Goal: Transaction & Acquisition: Obtain resource

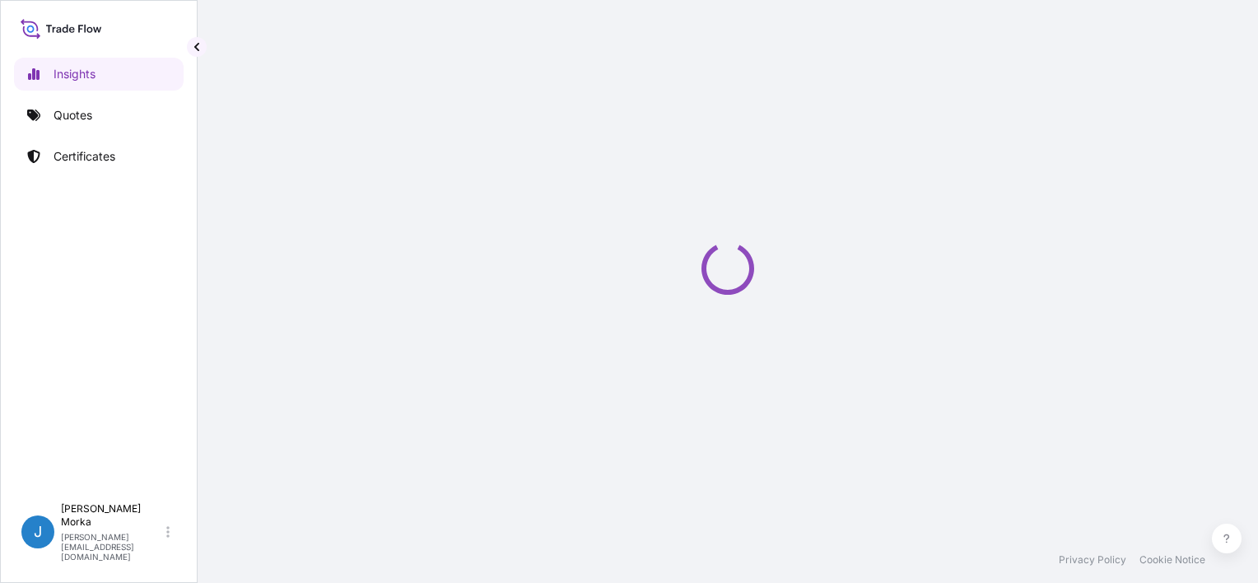
select select "2025"
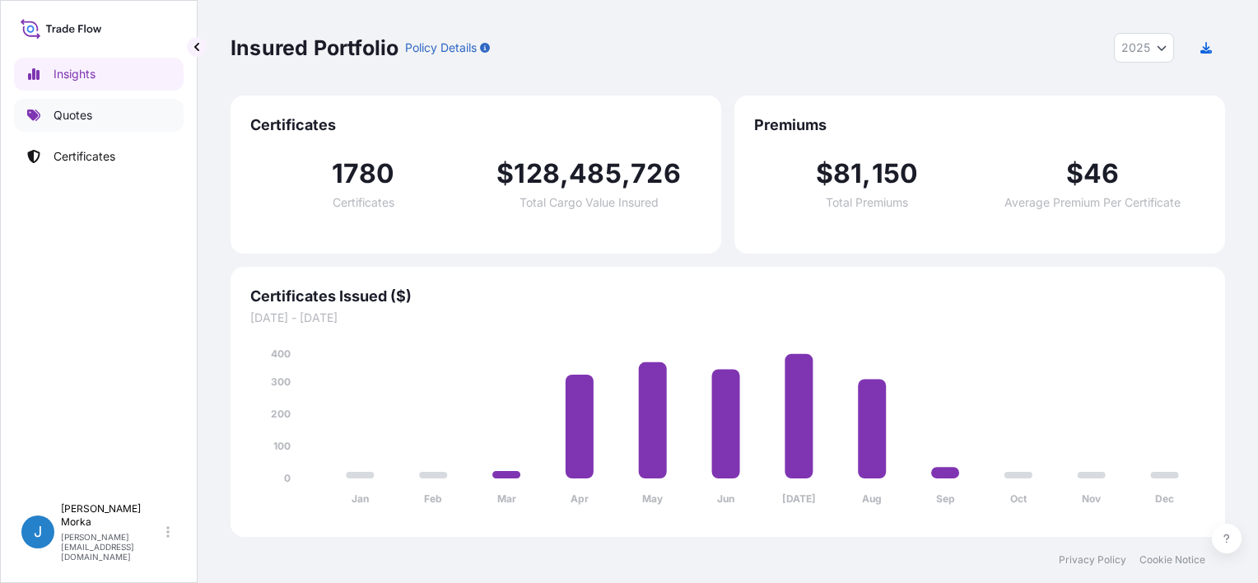
click at [82, 118] on p "Quotes" at bounding box center [73, 115] width 39 height 16
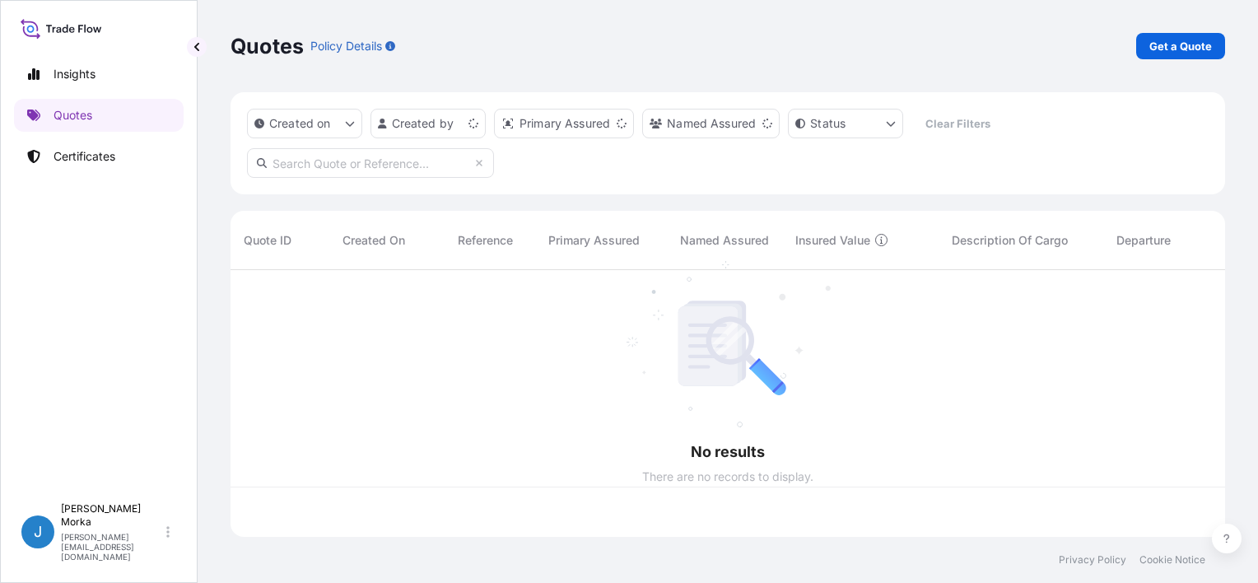
scroll to position [263, 981]
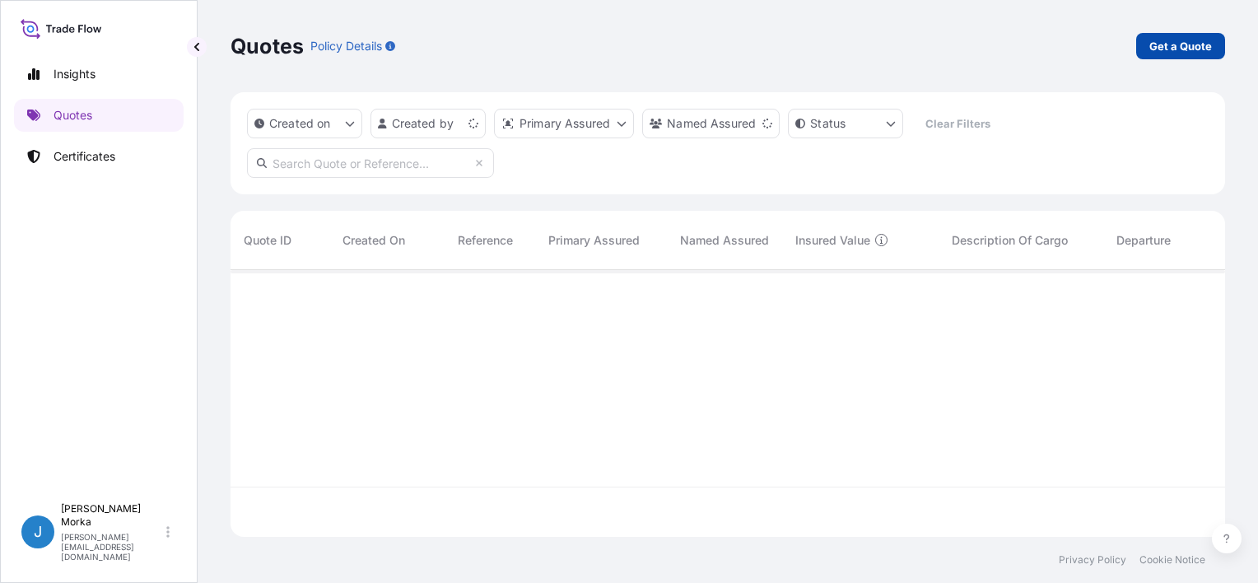
click at [1181, 53] on p "Get a Quote" at bounding box center [1180, 46] width 63 height 16
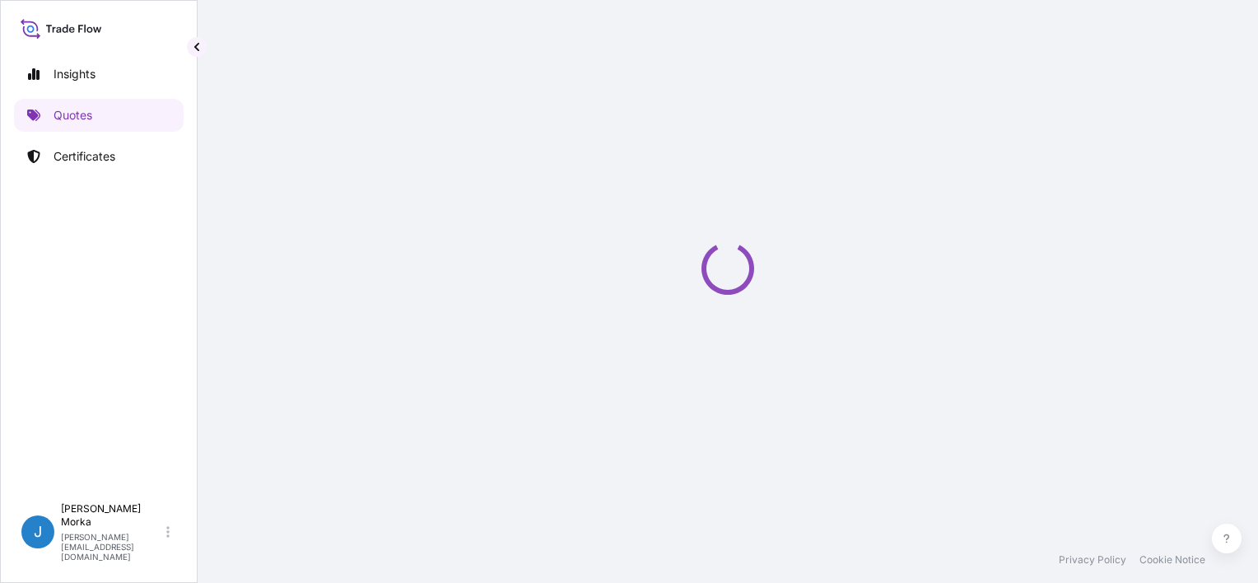
select select "Road / [GEOGRAPHIC_DATA]"
select select "Sea"
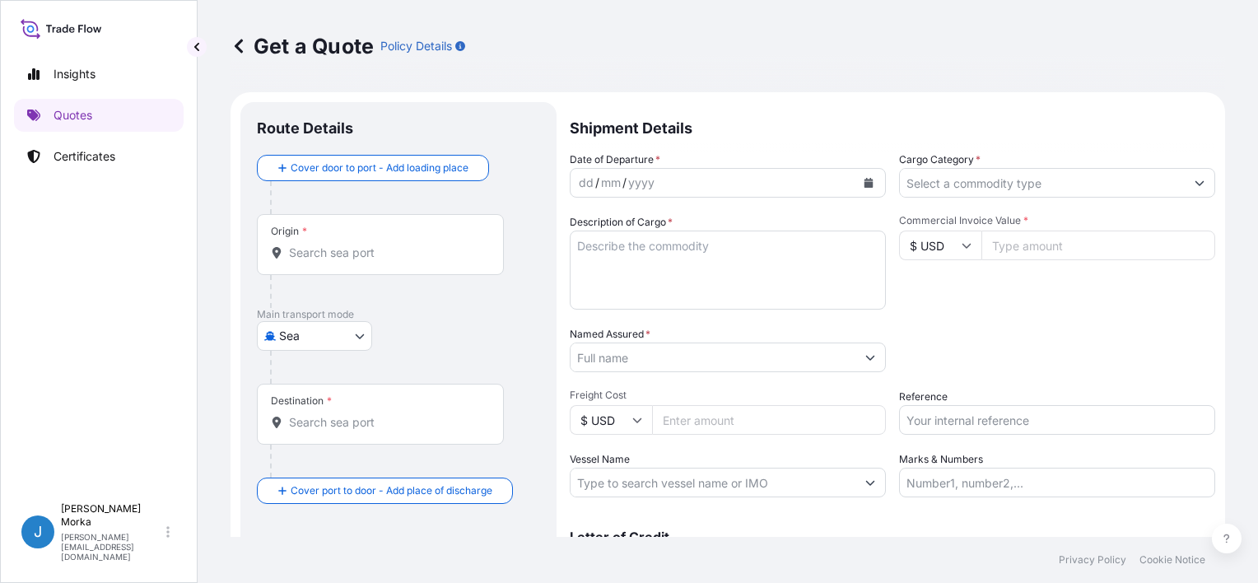
scroll to position [26, 0]
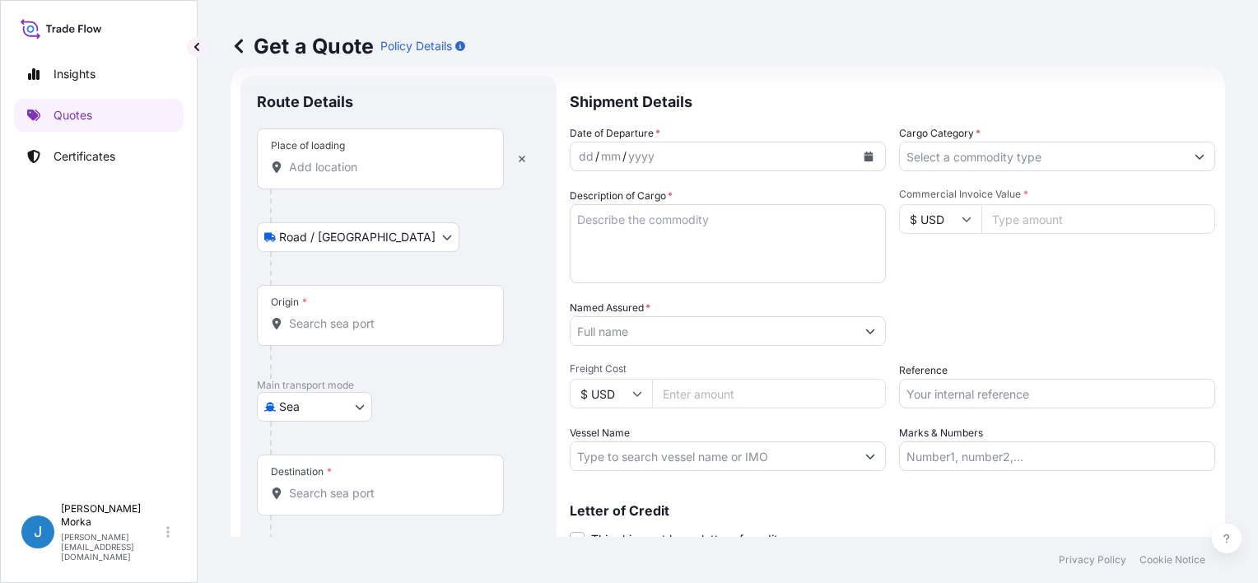
click at [350, 162] on input "Place of loading" at bounding box center [386, 167] width 194 height 16
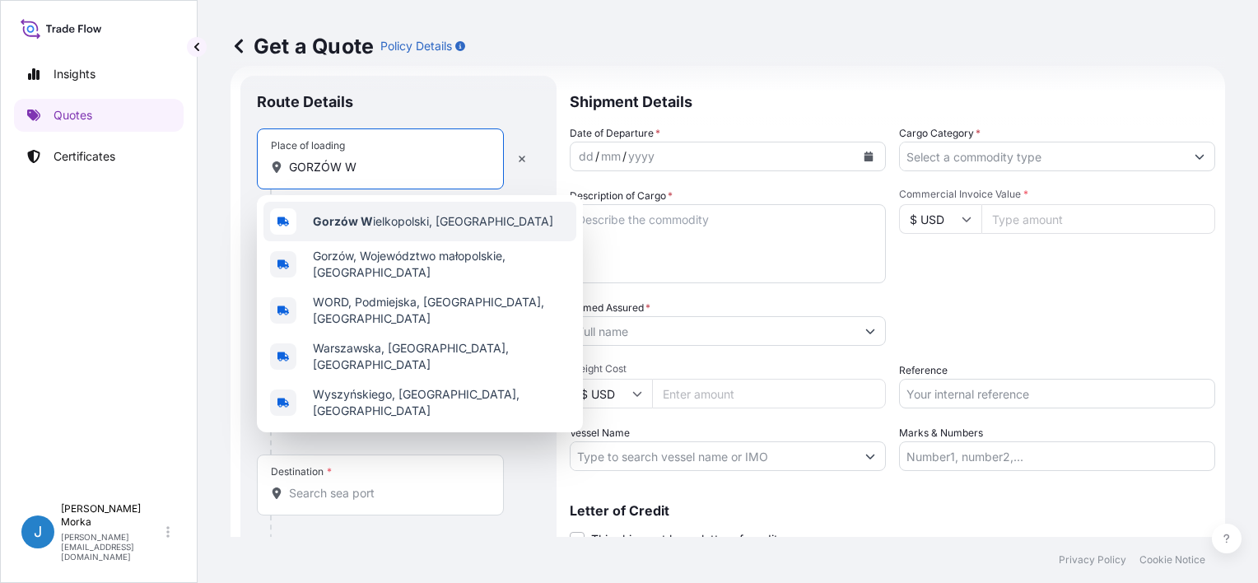
click at [394, 217] on span "Gorzów W ielkopolski, [GEOGRAPHIC_DATA]" at bounding box center [433, 221] width 240 height 16
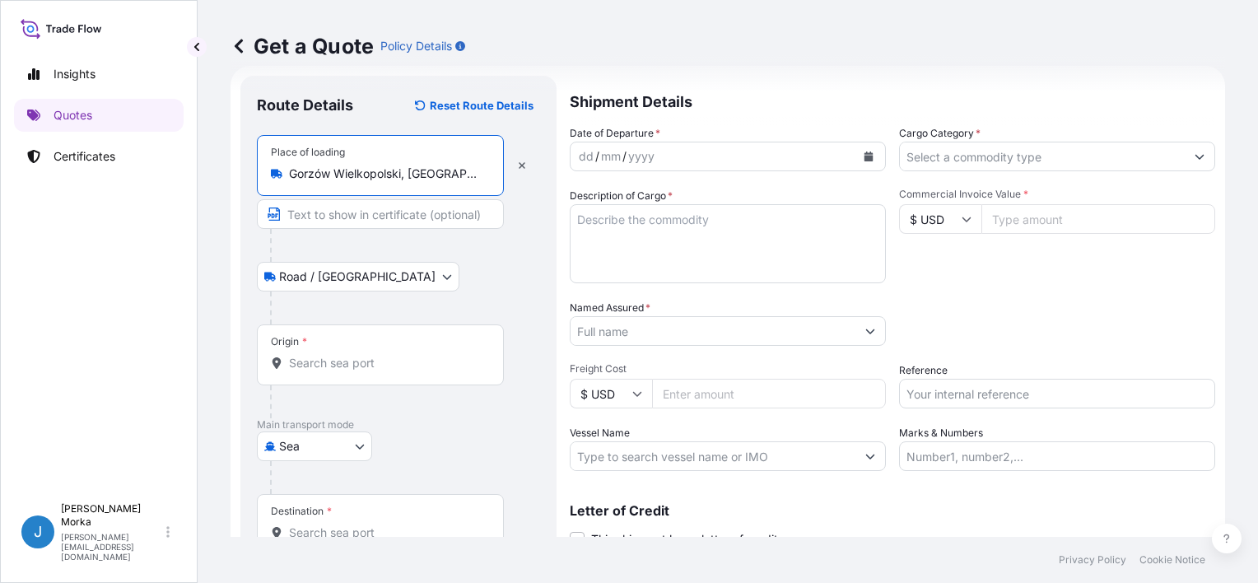
type input "Gorzów Wielkopolski, [GEOGRAPHIC_DATA]"
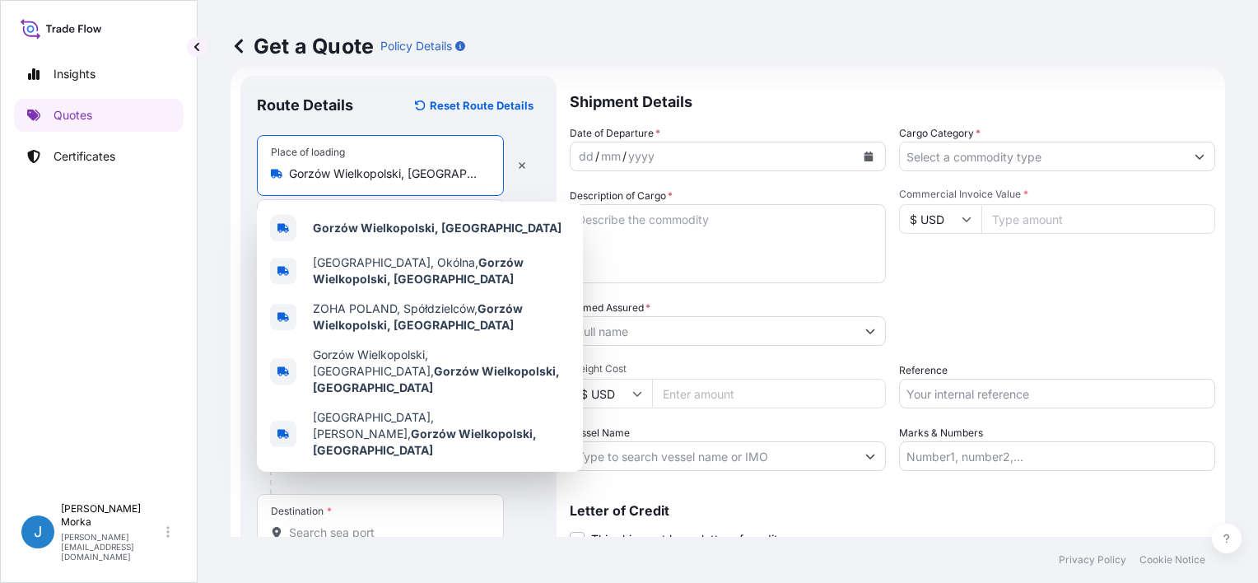
click at [242, 127] on div "Route Details Reset Route Details Place of loading [GEOGRAPHIC_DATA], [GEOGRAPH…" at bounding box center [398, 353] width 316 height 555
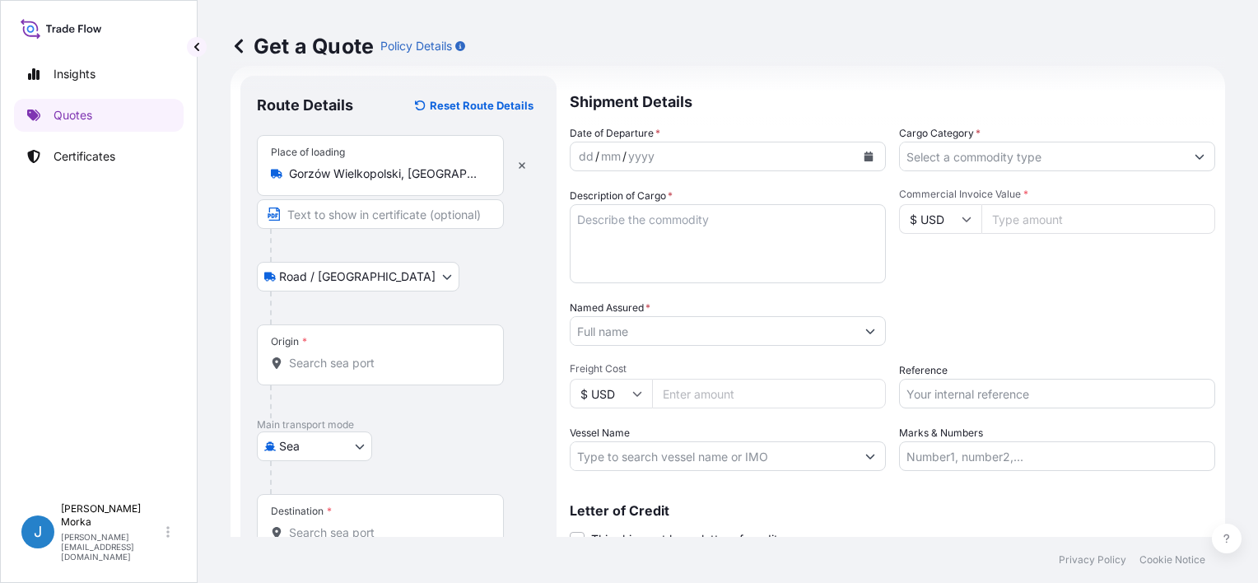
click at [329, 356] on input "Origin *" at bounding box center [386, 363] width 194 height 16
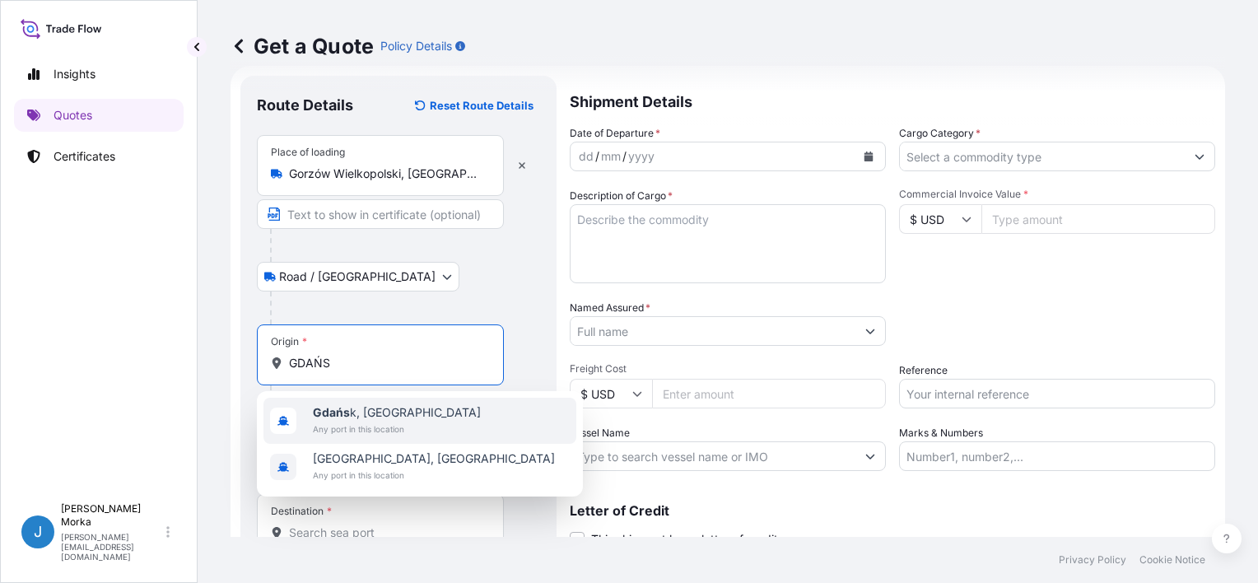
click at [375, 426] on span "Any port in this location" at bounding box center [397, 429] width 168 height 16
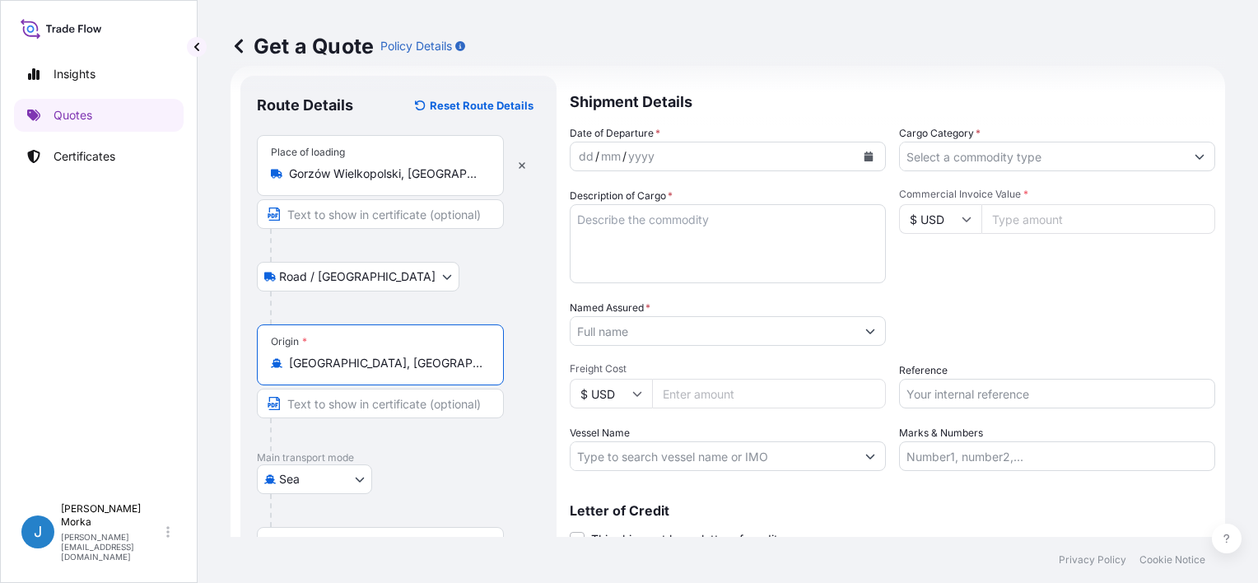
scroll to position [161, 0]
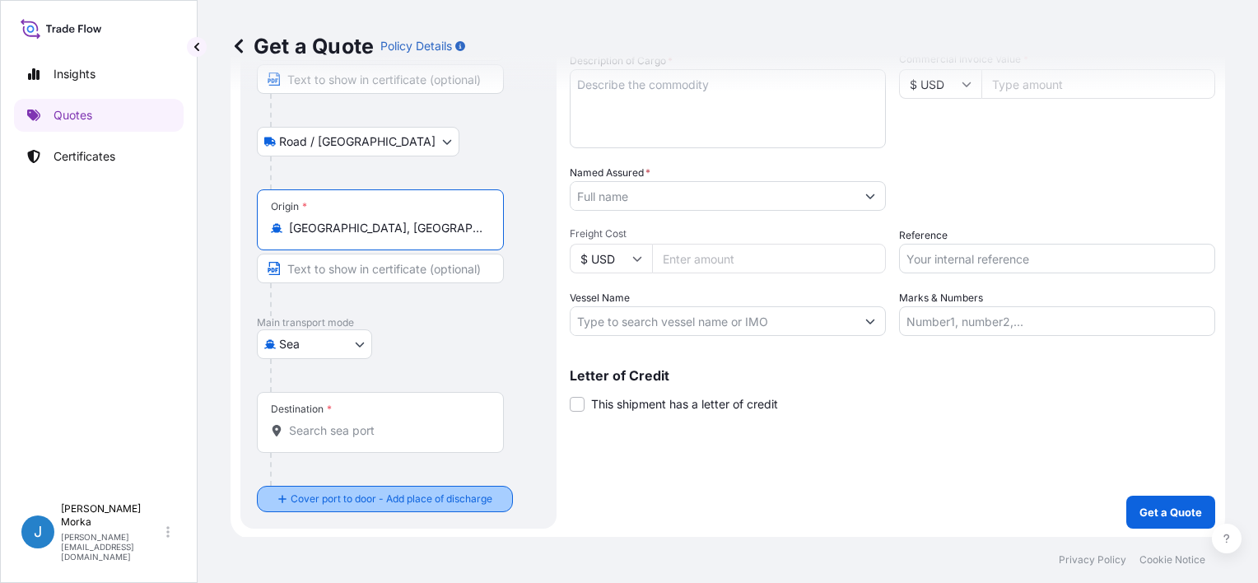
type input "[GEOGRAPHIC_DATA], [GEOGRAPHIC_DATA]"
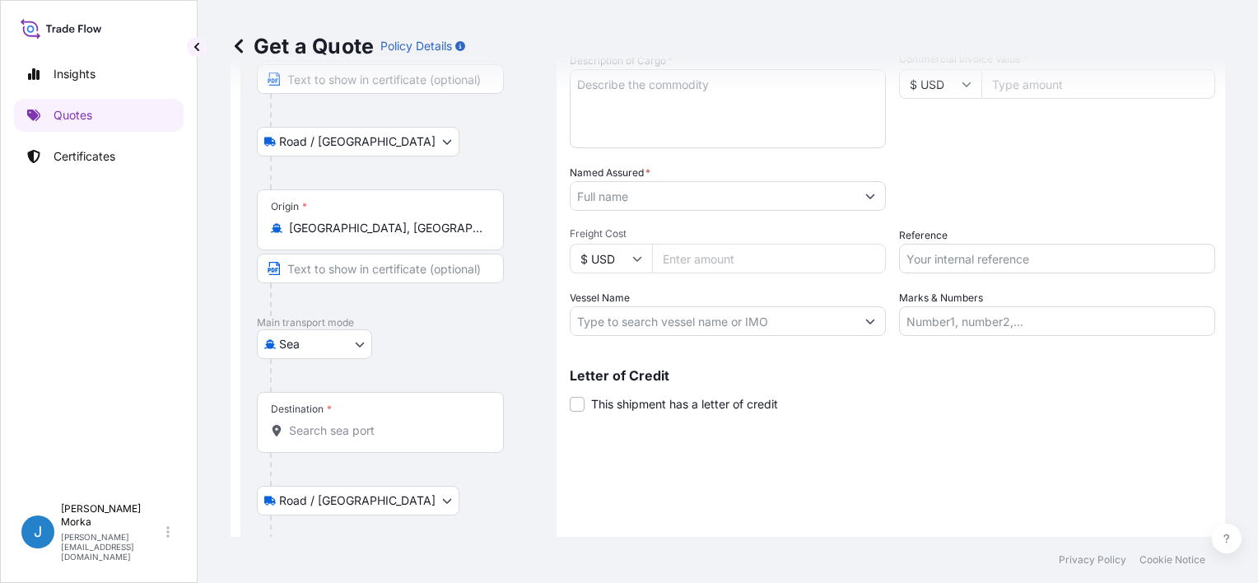
click at [355, 431] on input "Destination *" at bounding box center [386, 430] width 194 height 16
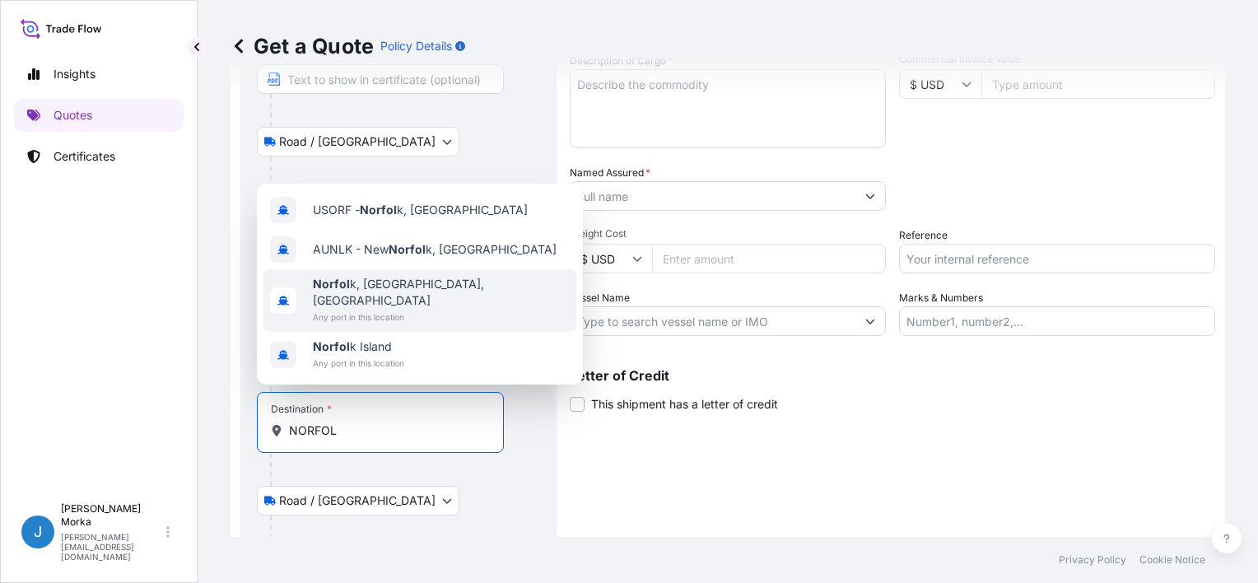
click at [418, 309] on div "Norfol k, [GEOGRAPHIC_DATA], [GEOGRAPHIC_DATA] Any port in this location" at bounding box center [419, 300] width 313 height 63
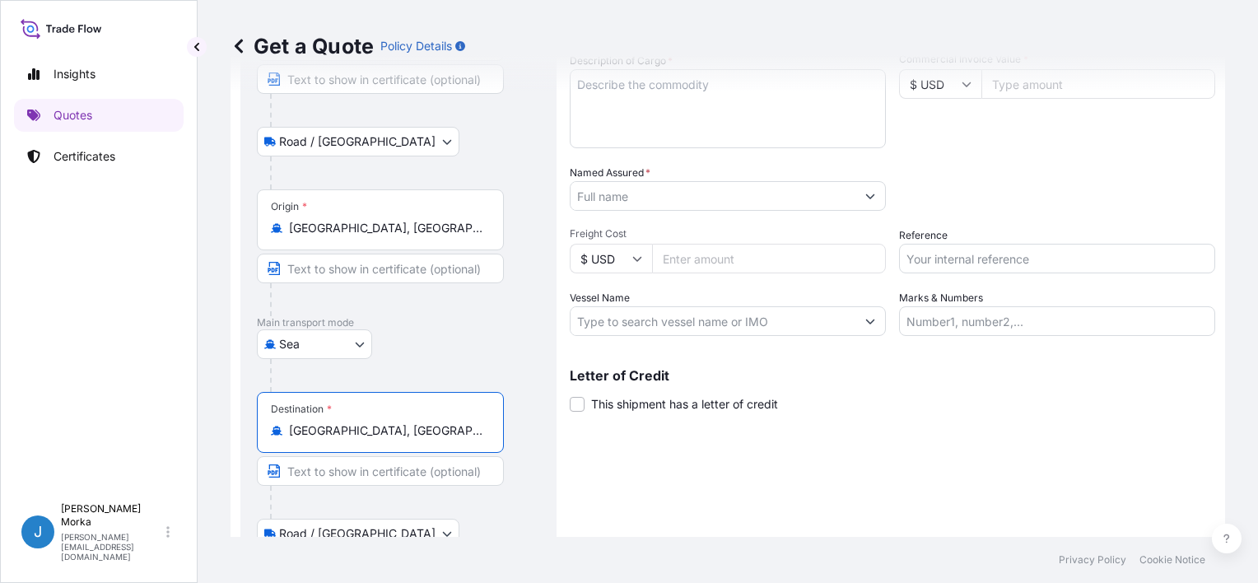
scroll to position [291, 0]
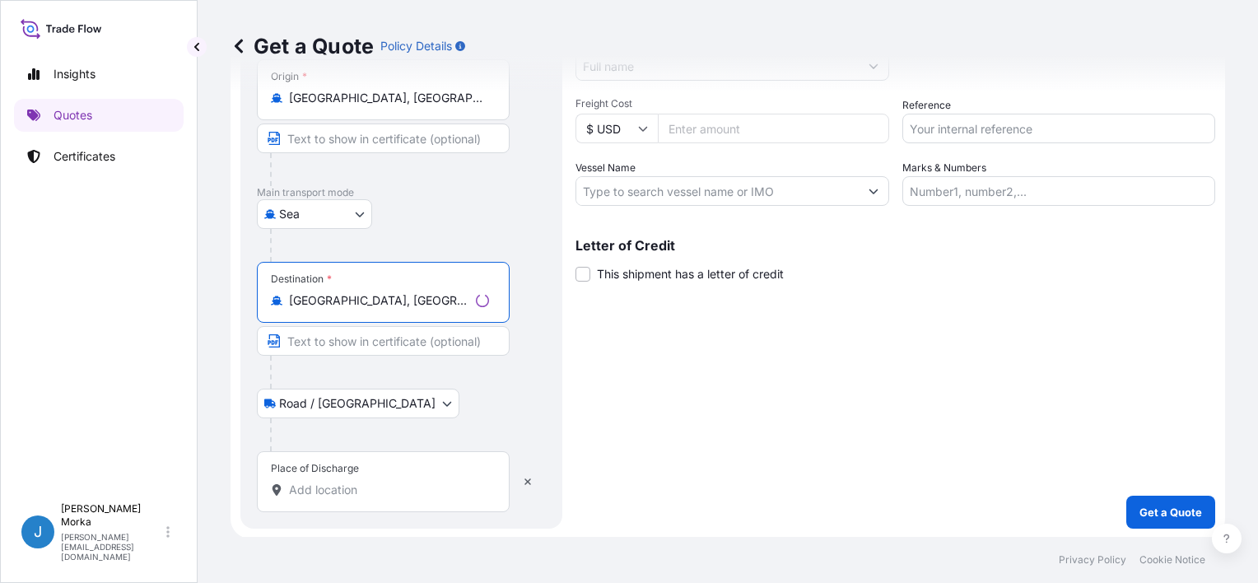
type input "[GEOGRAPHIC_DATA], [GEOGRAPHIC_DATA], [GEOGRAPHIC_DATA]"
click at [343, 497] on div "Place of Discharge" at bounding box center [383, 481] width 253 height 61
click at [343, 497] on input "Place of Discharge" at bounding box center [389, 490] width 200 height 16
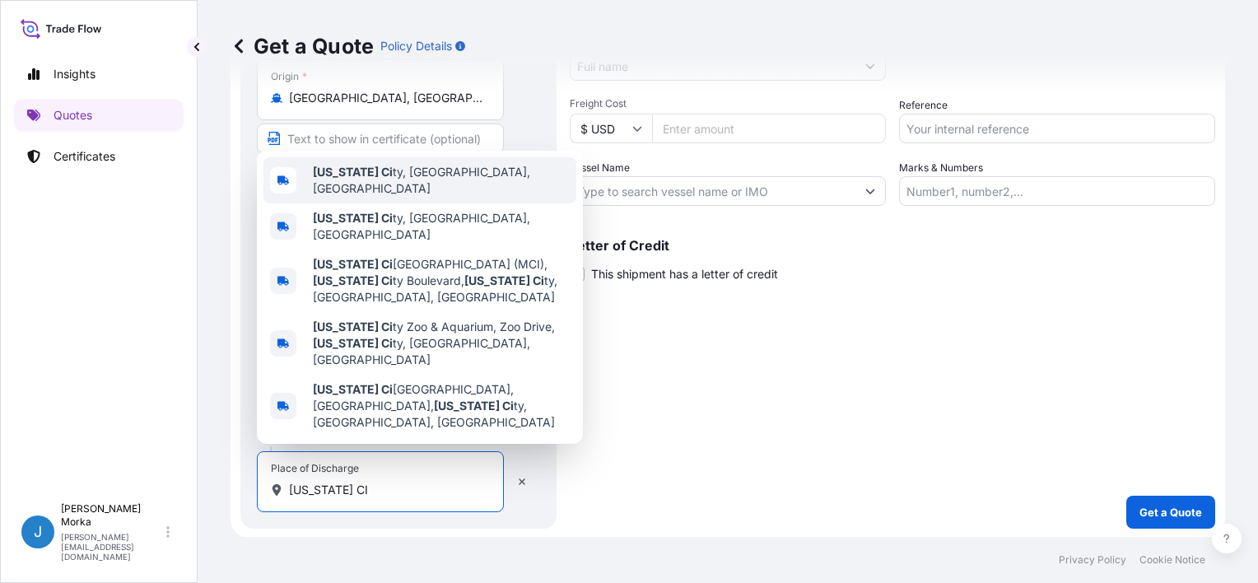
click at [449, 203] on div "[US_STATE][GEOGRAPHIC_DATA], [GEOGRAPHIC_DATA], [GEOGRAPHIC_DATA]" at bounding box center [419, 180] width 313 height 46
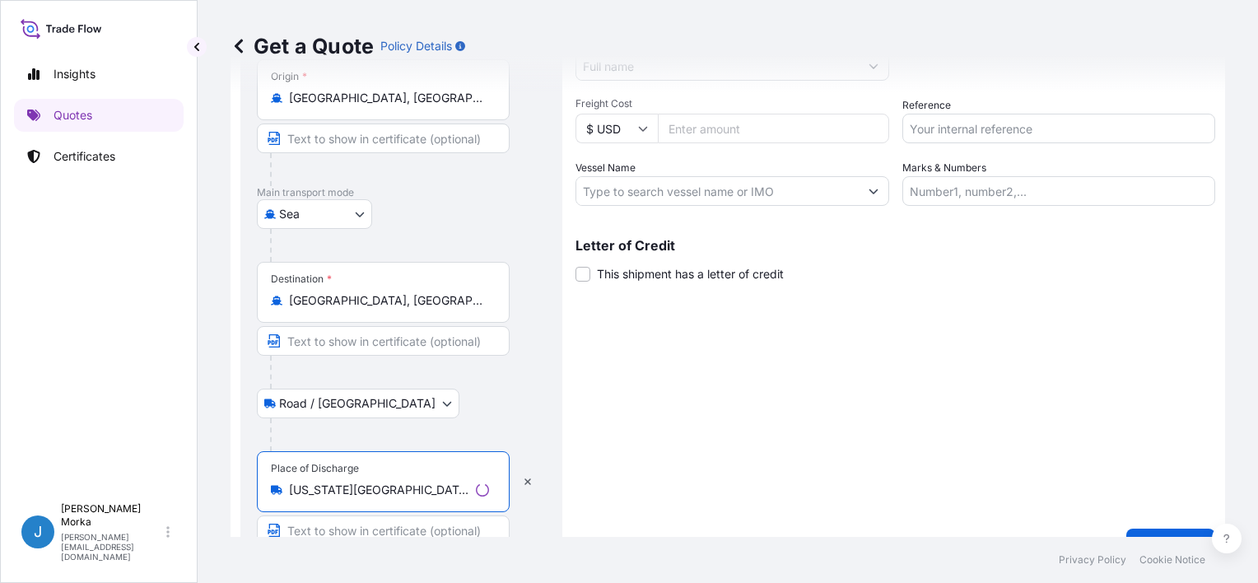
type input "[US_STATE][GEOGRAPHIC_DATA], [GEOGRAPHIC_DATA], [GEOGRAPHIC_DATA]"
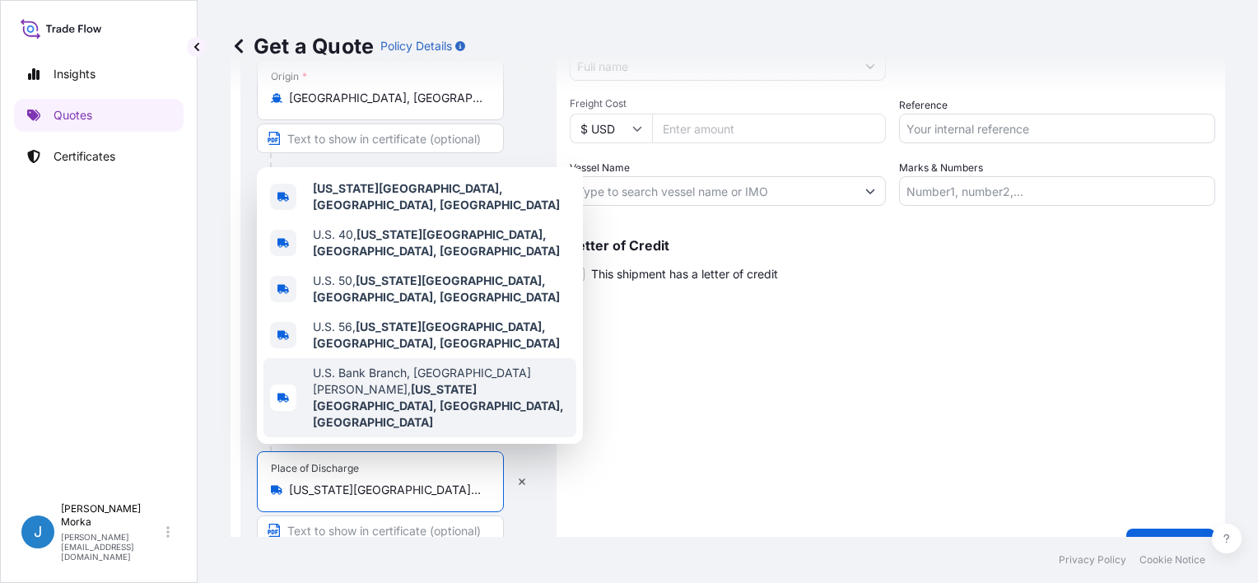
click at [580, 483] on div "Shipment Details Date of Departure * dd / mm / yyyy Cargo Category * Descriptio…" at bounding box center [892, 186] width 645 height 751
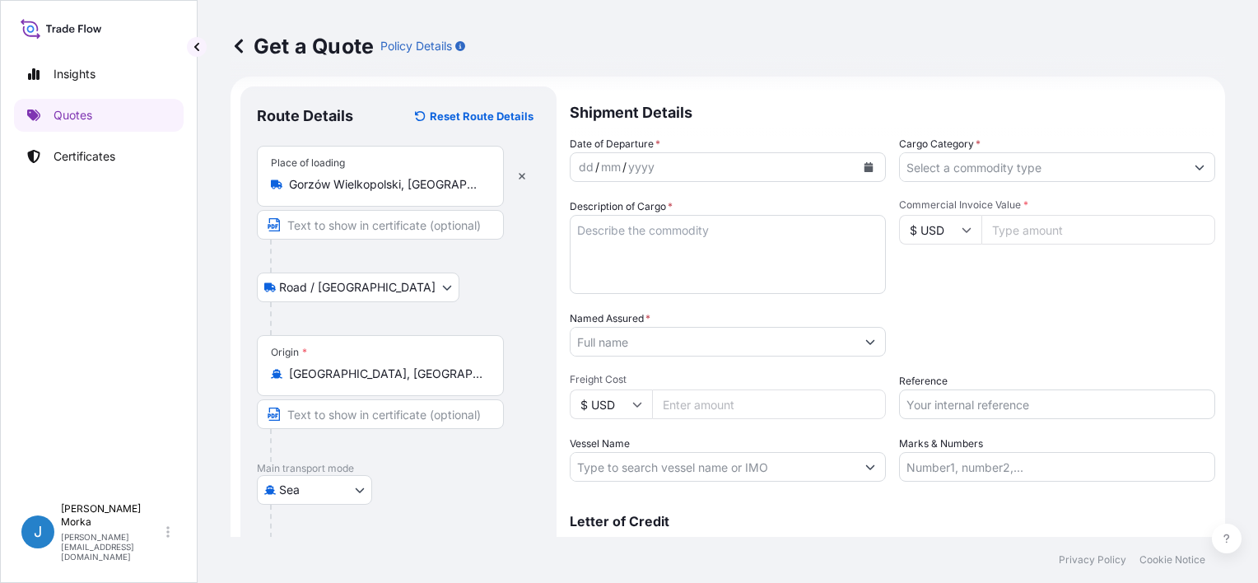
scroll to position [0, 0]
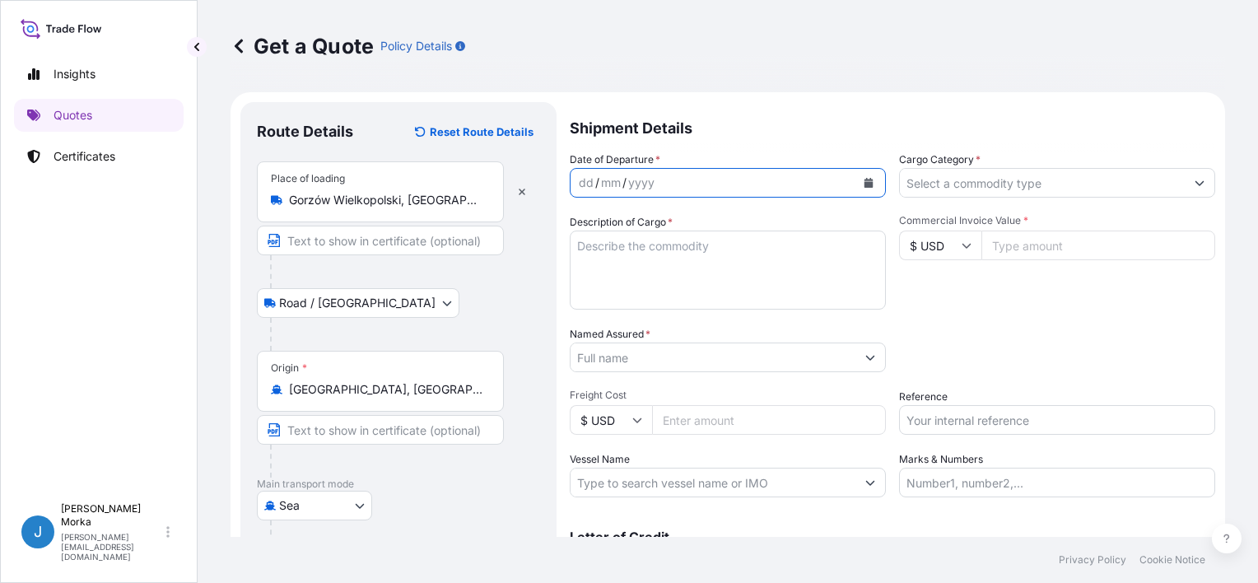
click at [864, 184] on icon "Calendar" at bounding box center [868, 183] width 9 height 10
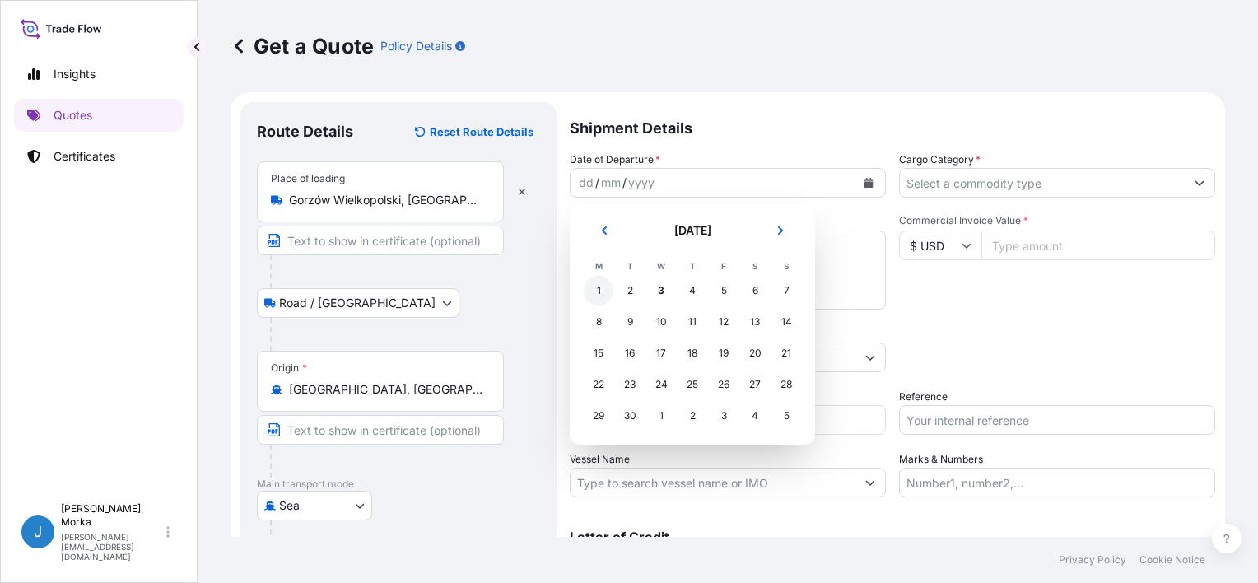
click at [594, 292] on div "1" at bounding box center [599, 291] width 30 height 30
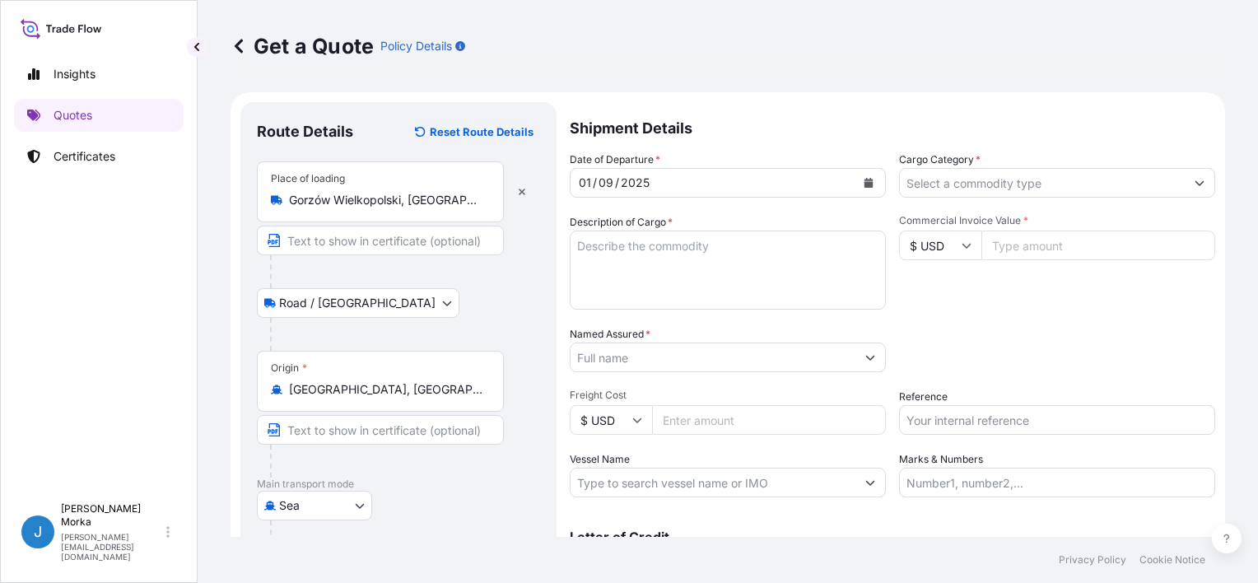
click at [603, 263] on textarea "Description of Cargo *" at bounding box center [728, 270] width 316 height 79
paste textarea "STEEL STRUCTURE"
click at [579, 244] on textarea "STEEL STRUCTURE" at bounding box center [728, 270] width 316 height 79
click at [592, 244] on textarea "STEEL STRUCTURE" at bounding box center [728, 270] width 316 height 79
click at [589, 263] on textarea "STEEL STRUCTURE" at bounding box center [728, 270] width 316 height 79
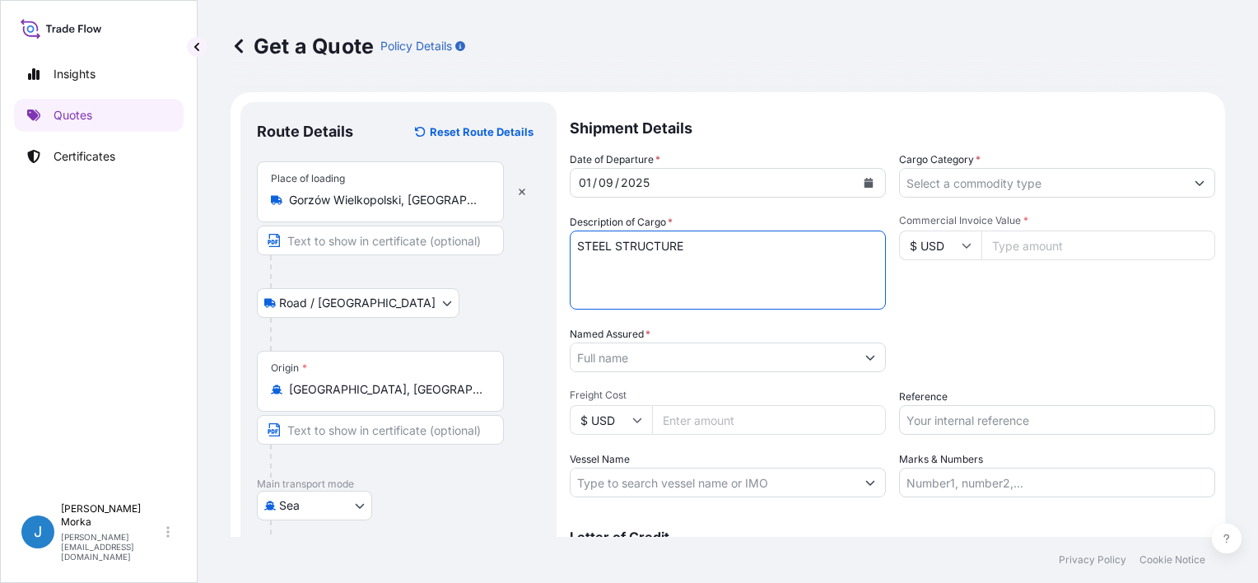
click at [613, 247] on textarea "STEEL STRUCTURE" at bounding box center [728, 270] width 316 height 79
paste textarea "CSNU6285702"
click at [699, 267] on textarea "CSNU6285702 STEEL STRUCTURE" at bounding box center [728, 270] width 316 height 79
click at [716, 277] on textarea "CSNU6285702 STEEL STRUCTURE GROSS WEIGHT:" at bounding box center [728, 270] width 316 height 79
paste textarea "2800"
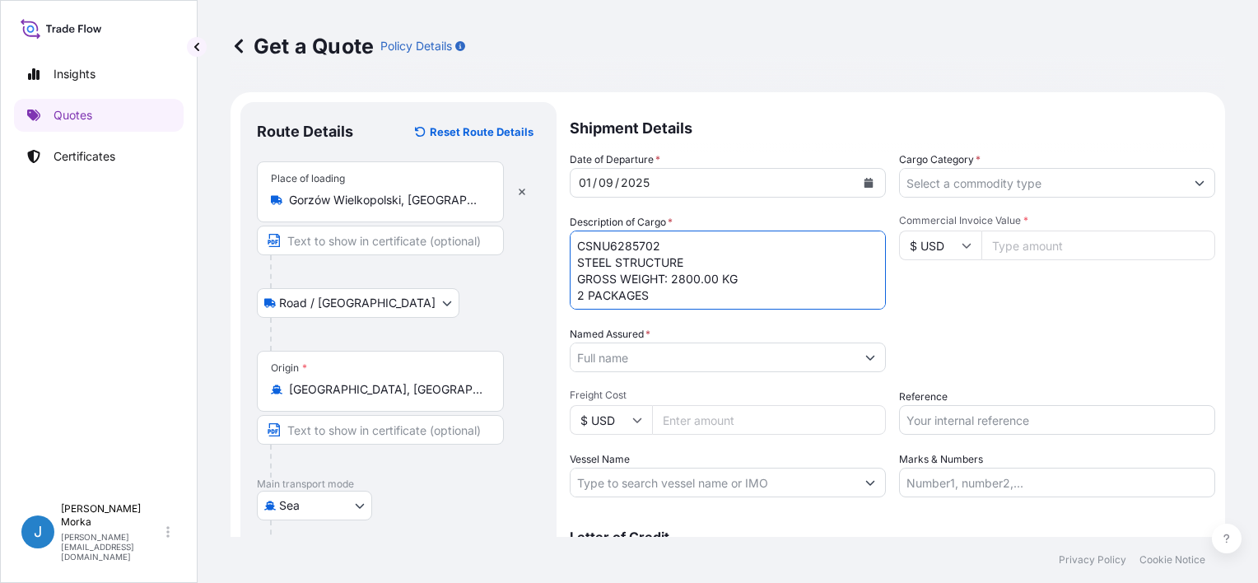
type textarea "CSNU6285702 STEEL STRUCTURE GROSS WEIGHT: 2800.00 KG 2 PACKAGES"
click at [948, 188] on input "Cargo Category *" at bounding box center [1042, 183] width 285 height 30
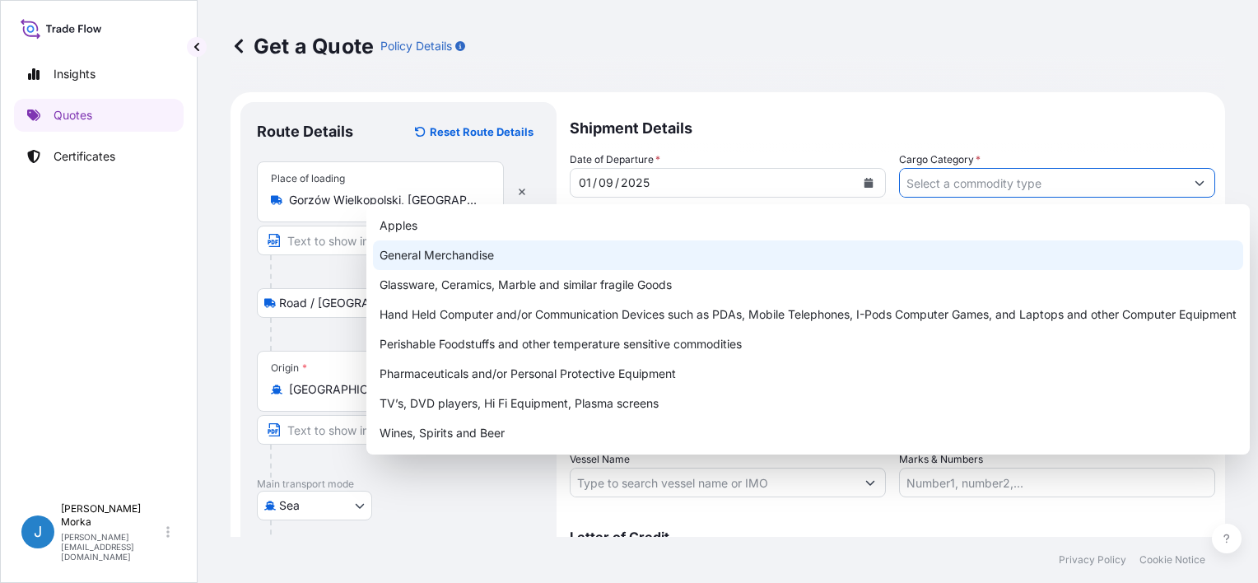
click at [529, 248] on div "General Merchandise" at bounding box center [808, 255] width 870 height 30
type input "General Merchandise"
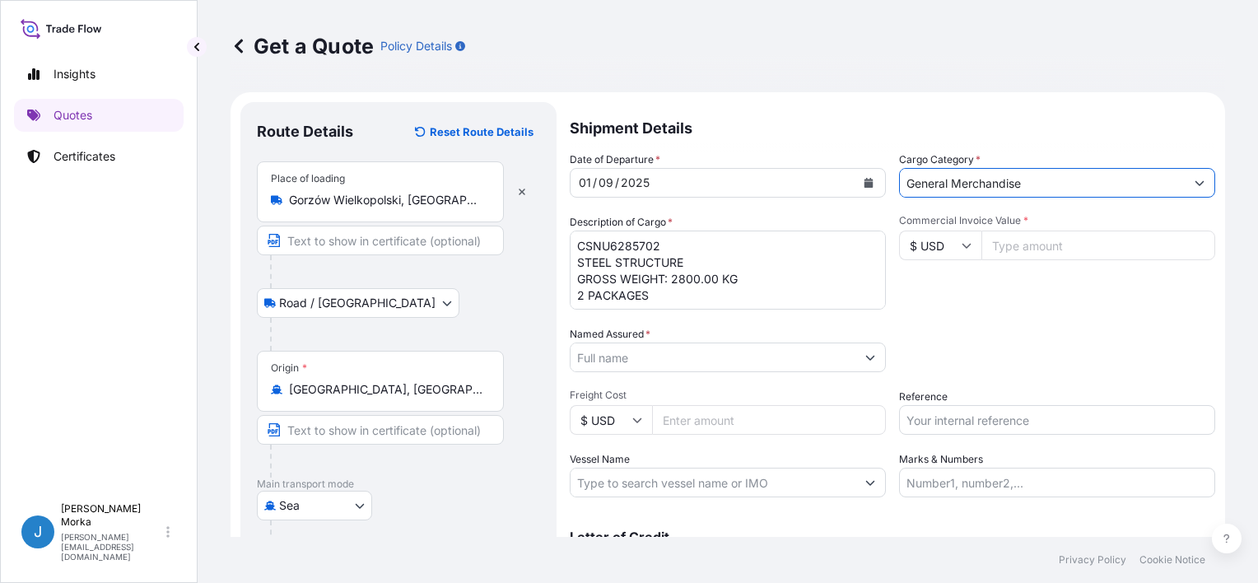
click at [1086, 302] on div "Commercial Invoice Value * $ USD" at bounding box center [1057, 261] width 316 height 95
click at [1025, 242] on input "Commercial Invoice Value *" at bounding box center [1098, 246] width 234 height 30
paste input "46918"
type input "46918"
click at [1021, 287] on div "Commercial Invoice Value * $ USD 46918" at bounding box center [1057, 261] width 316 height 95
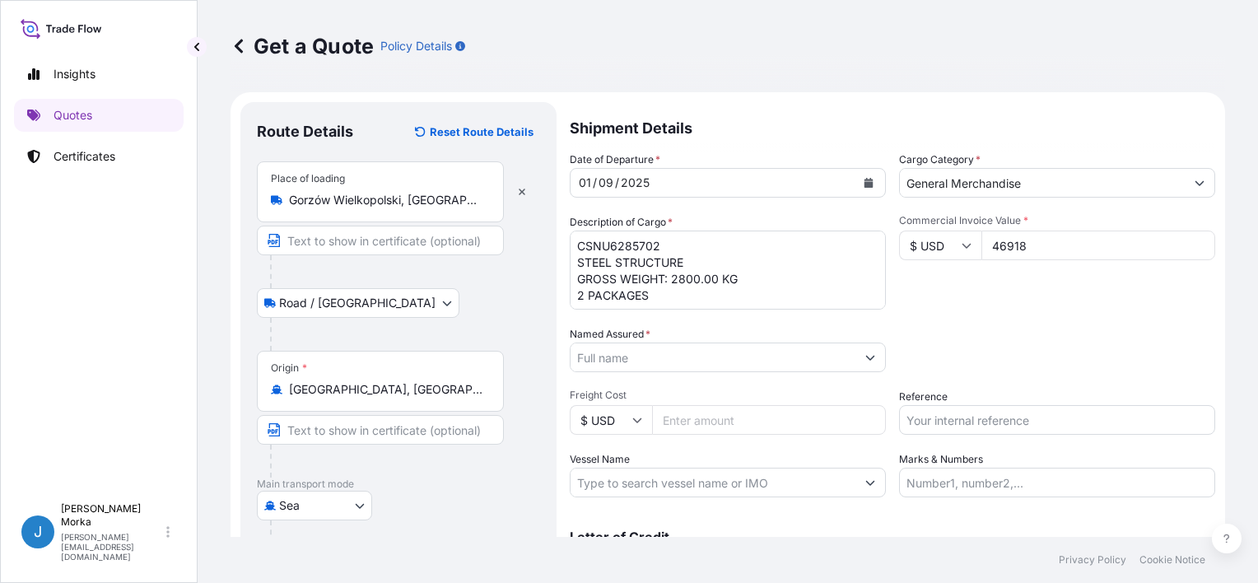
click at [610, 361] on input "Named Assured *" at bounding box center [713, 357] width 285 height 30
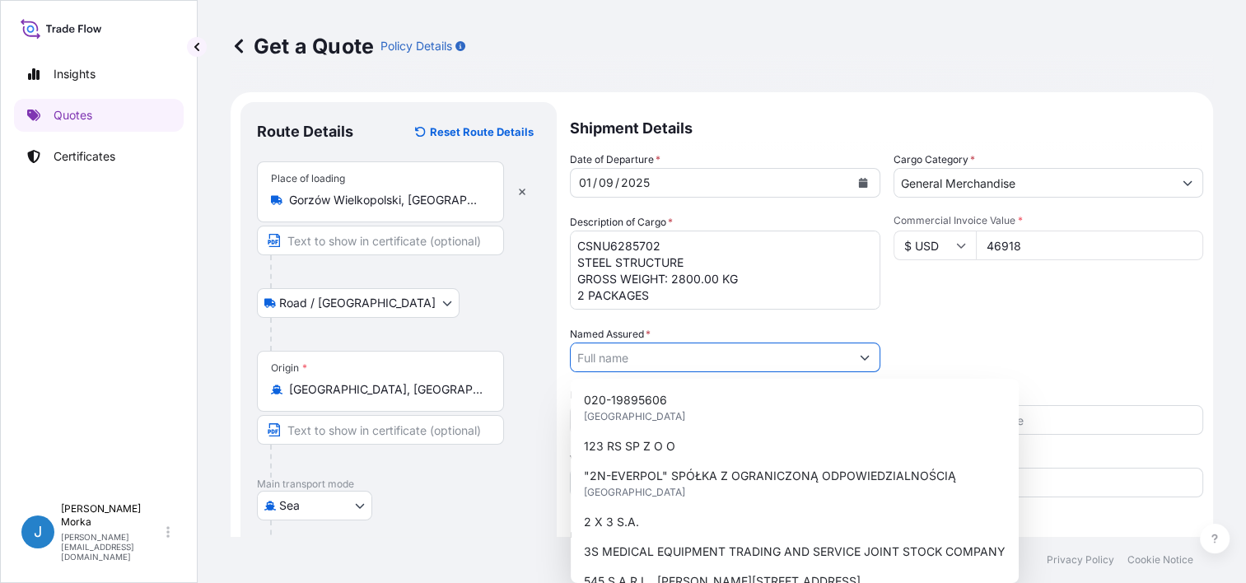
paste input "LOAD KING CRANE"
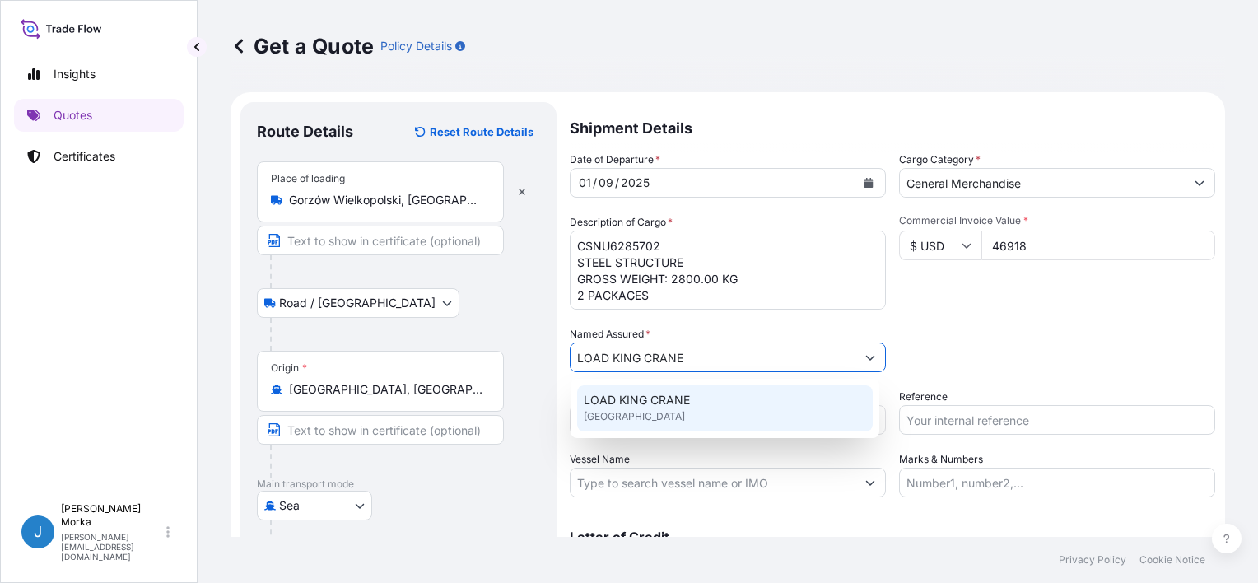
click at [668, 398] on span "LOAD KING CRANE" at bounding box center [637, 400] width 106 height 16
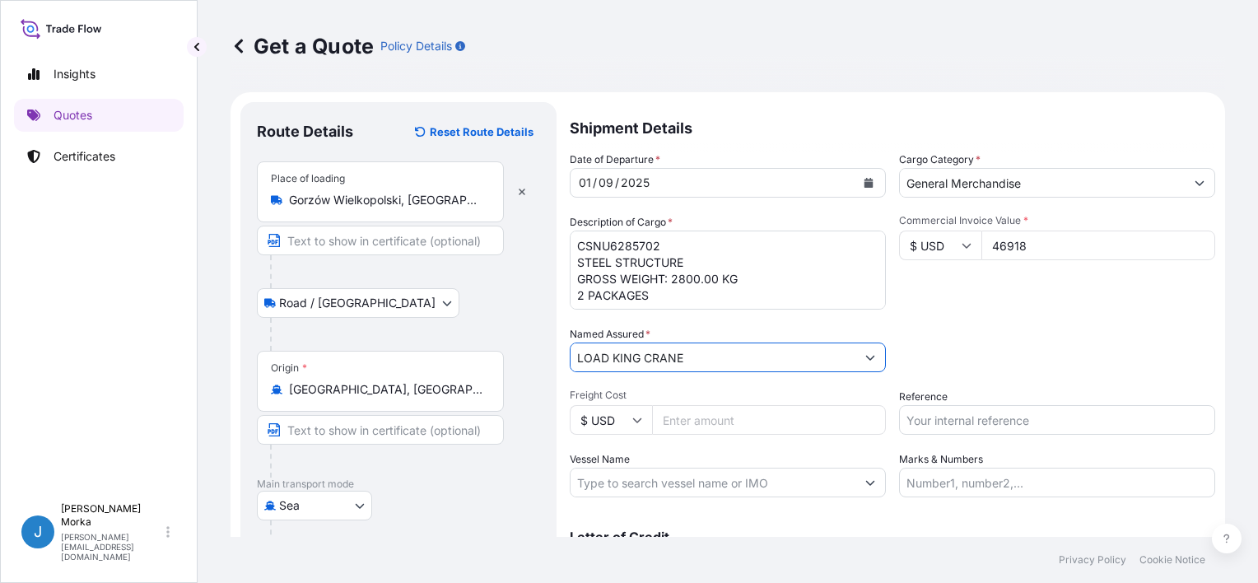
drag, startPoint x: 734, startPoint y: 352, endPoint x: 517, endPoint y: 350, distance: 217.3
click at [517, 350] on form "Route Details Reset Route Details Place of loading [GEOGRAPHIC_DATA], [GEOGRAPH…" at bounding box center [728, 477] width 995 height 771
paste input "text"
type input "LOAD KING CRANE"
click at [950, 356] on div "Packing Category Type to search a container mode Please select a primary mode o…" at bounding box center [1057, 349] width 316 height 46
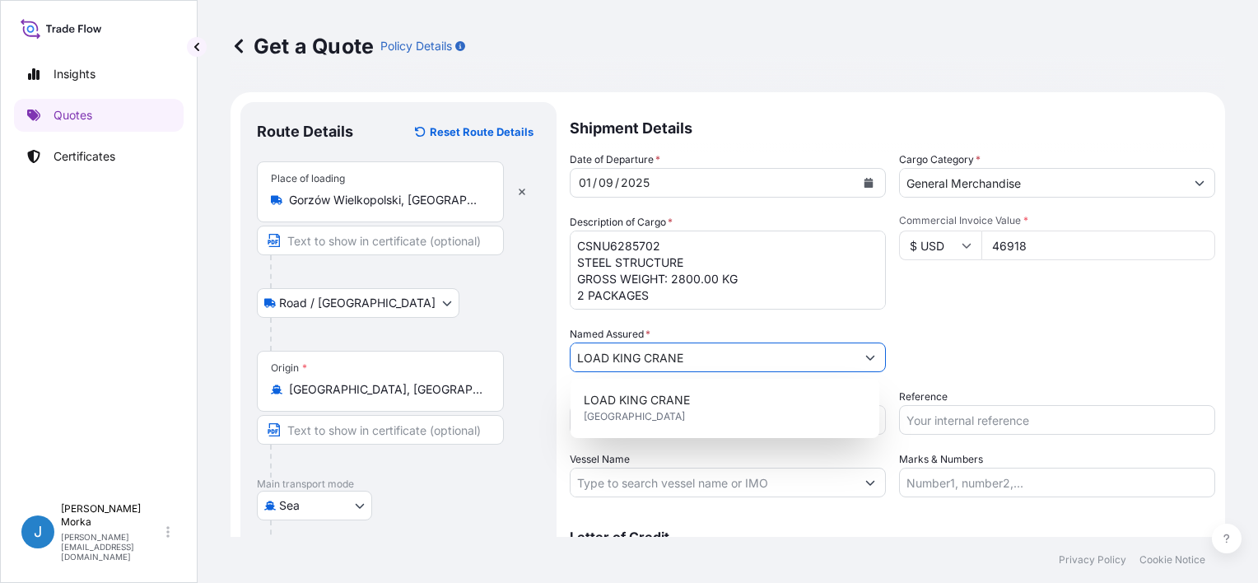
drag, startPoint x: 743, startPoint y: 352, endPoint x: 494, endPoint y: 357, distance: 249.5
click at [494, 357] on form "Route Details Reset Route Details Place of loading [GEOGRAPHIC_DATA], [GEOGRAPH…" at bounding box center [728, 477] width 995 height 771
click at [871, 356] on button "Show suggestions" at bounding box center [870, 357] width 30 height 30
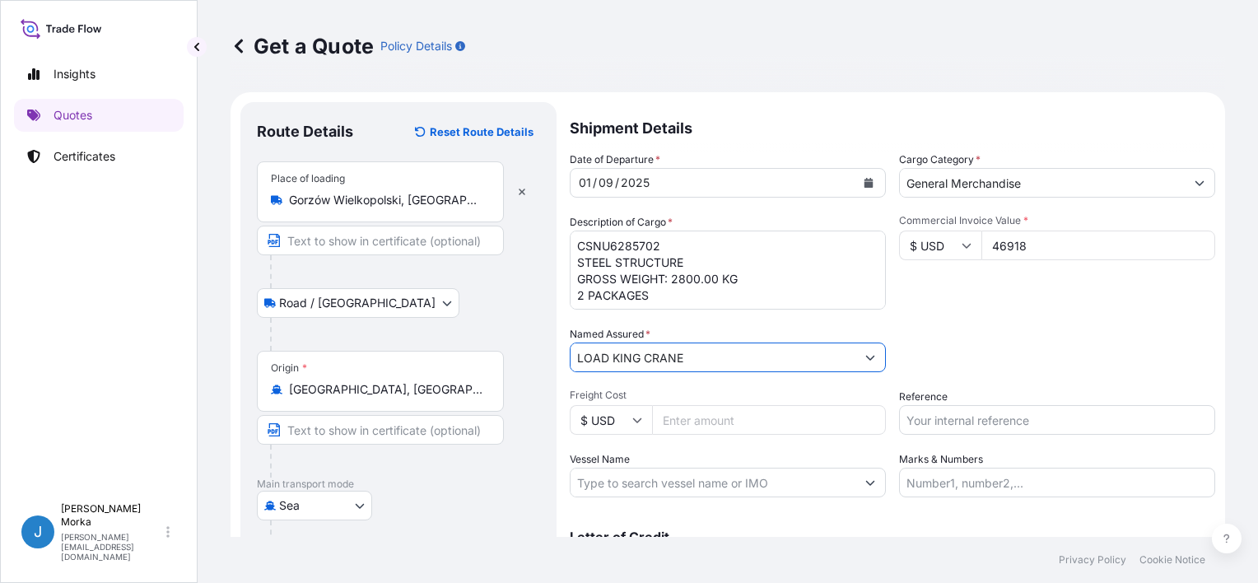
click at [922, 344] on div "Packing Category Type to search a container mode Please select a primary mode o…" at bounding box center [1057, 349] width 316 height 46
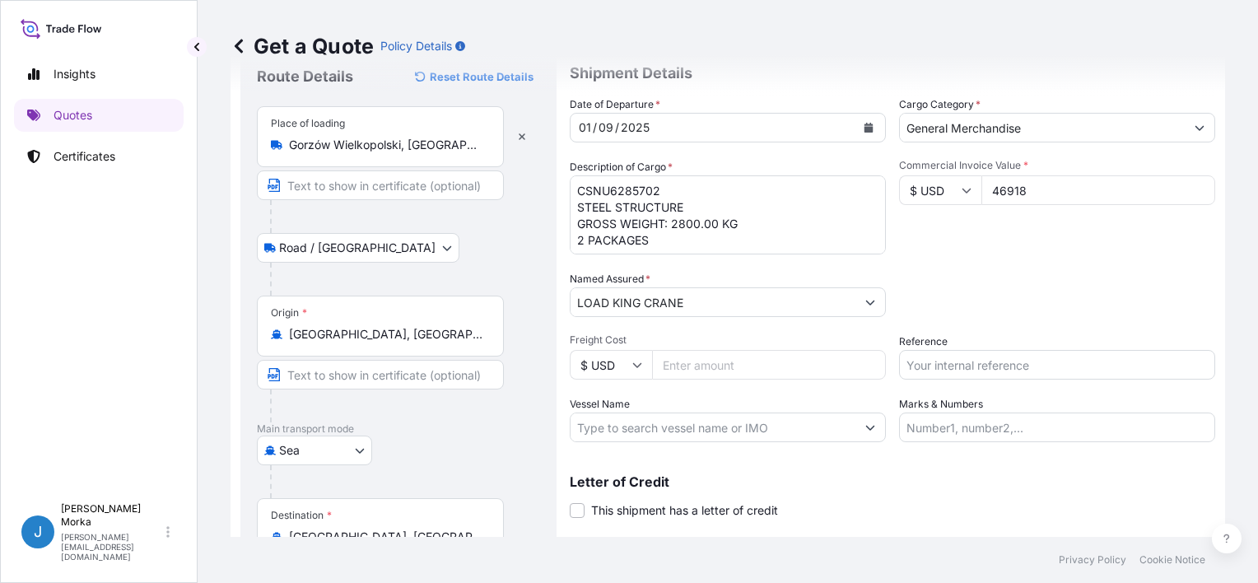
scroll to position [82, 0]
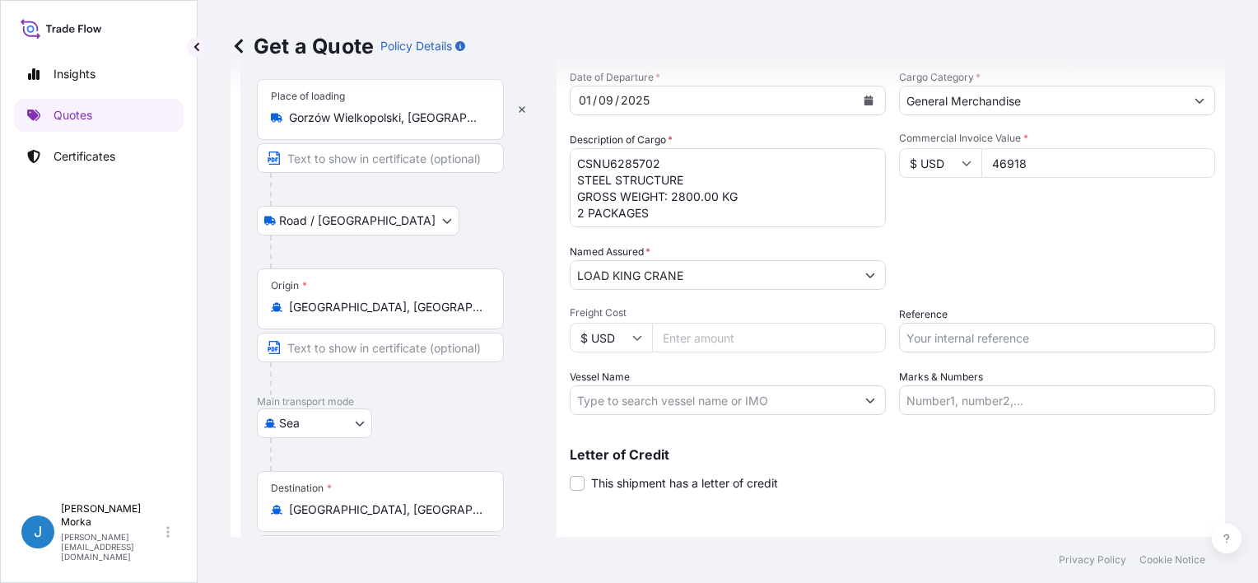
click at [948, 339] on input "Reference" at bounding box center [1057, 338] width 316 height 30
paste input "S02038529"
type input "S02038529"
click at [985, 252] on div "Packing Category Type to search a container mode Please select a primary mode o…" at bounding box center [1057, 267] width 316 height 46
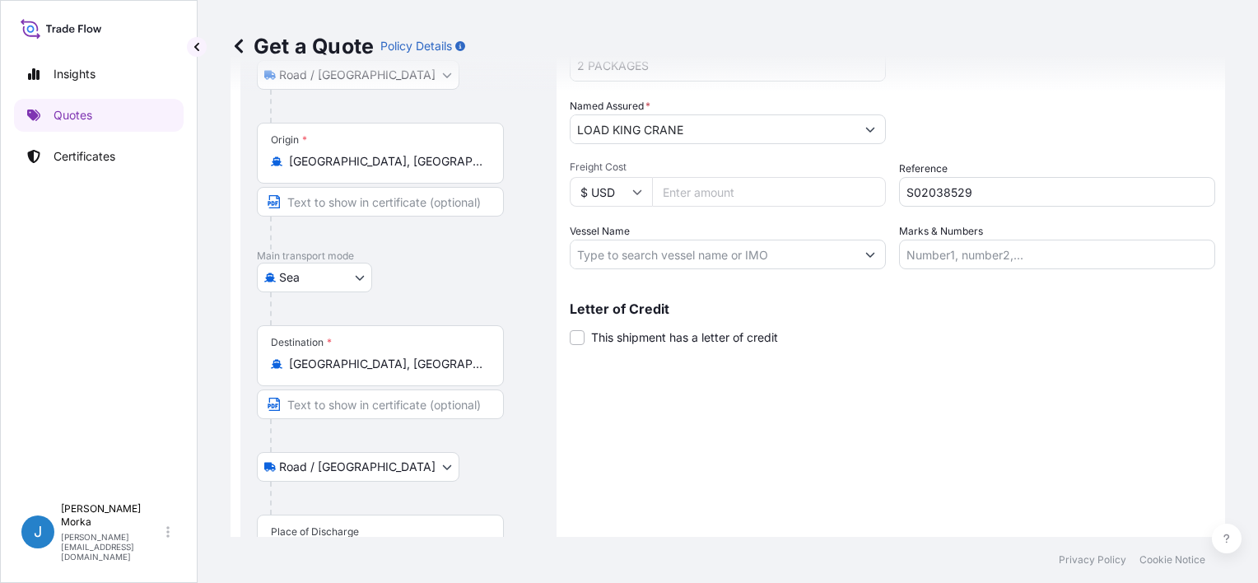
scroll to position [324, 0]
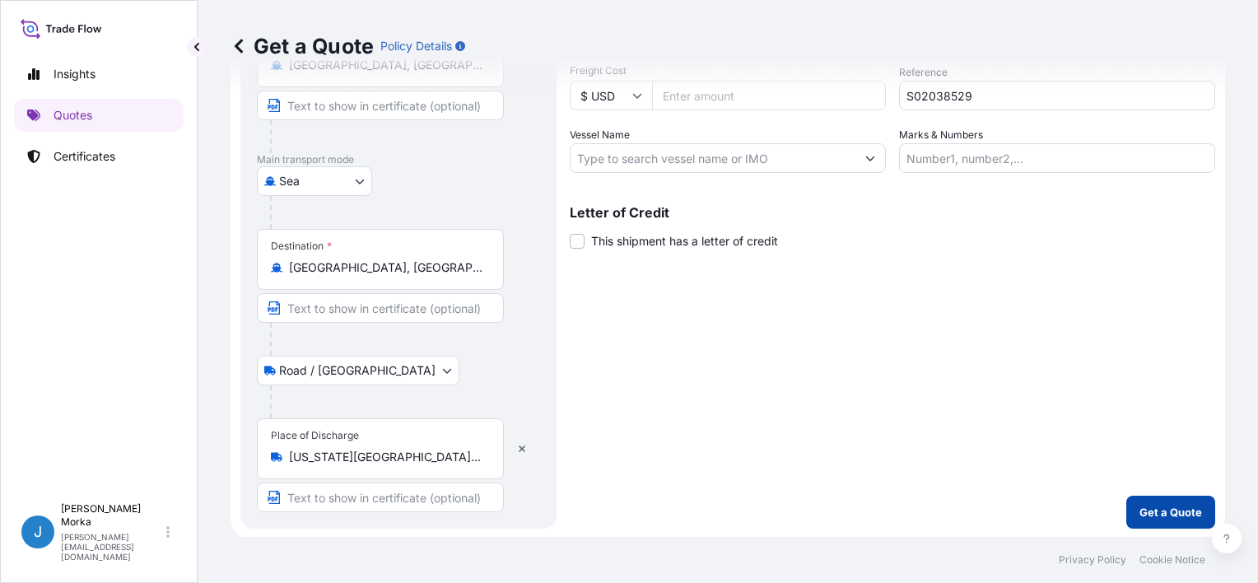
click at [1161, 506] on p "Get a Quote" at bounding box center [1170, 512] width 63 height 16
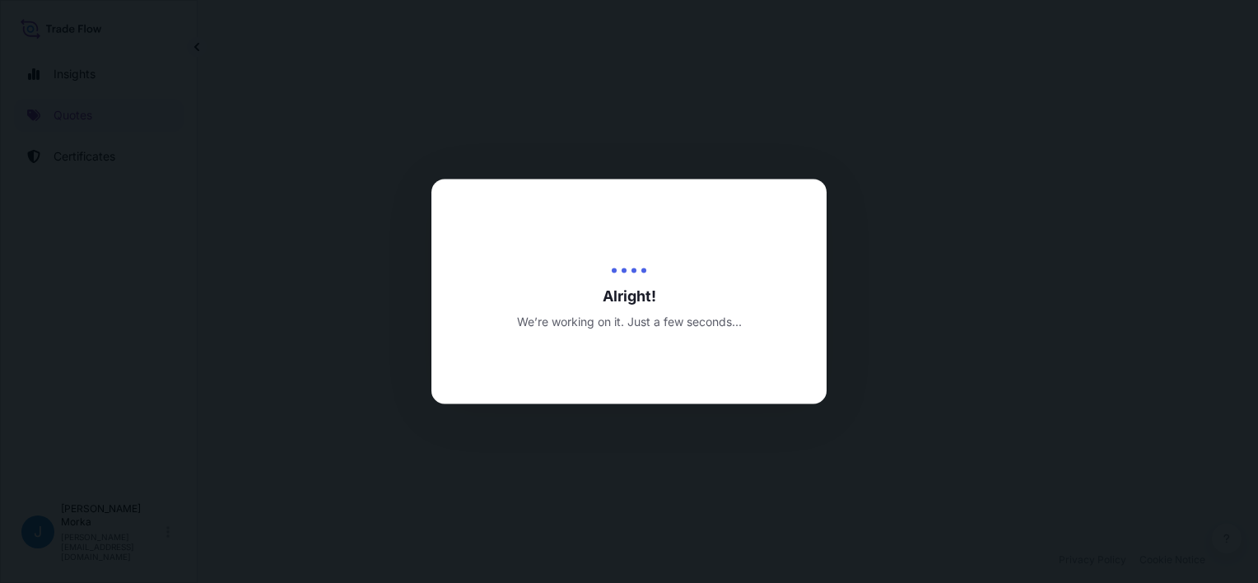
select select "Road / [GEOGRAPHIC_DATA]"
select select "Sea"
select select "Road / [GEOGRAPHIC_DATA]"
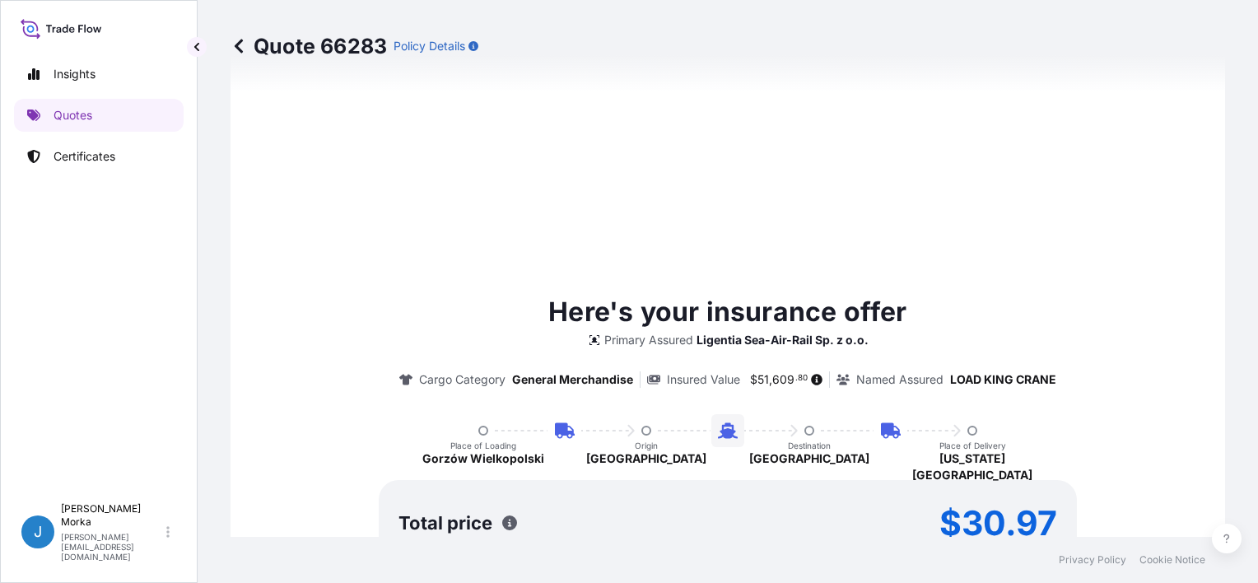
scroll to position [1036, 0]
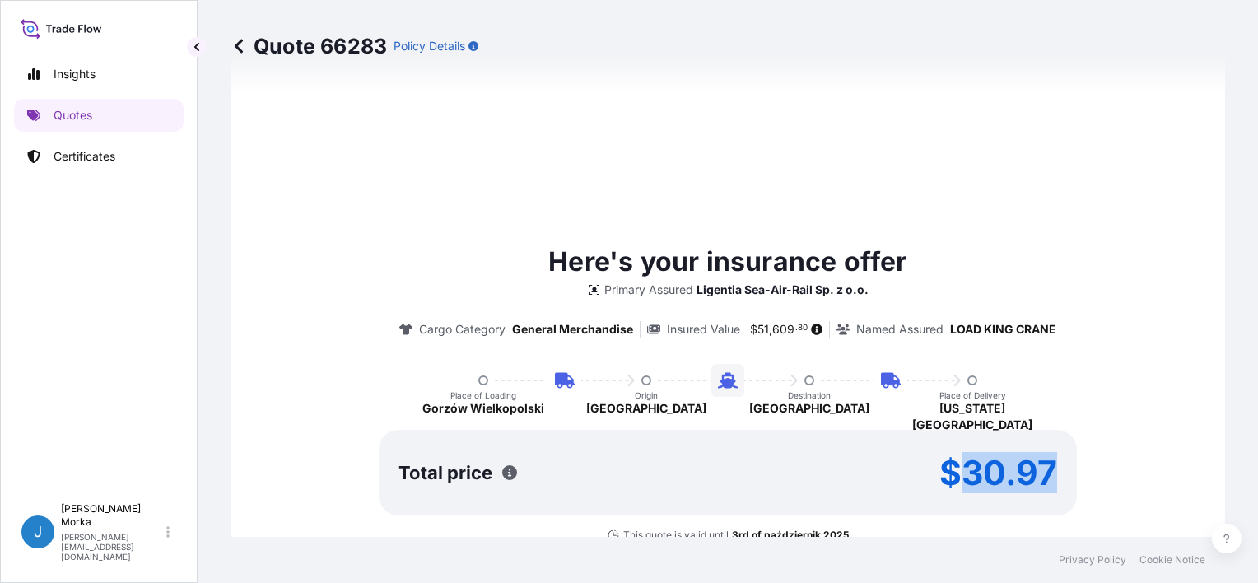
drag, startPoint x: 1019, startPoint y: 463, endPoint x: 1058, endPoint y: 463, distance: 38.7
click at [1058, 463] on div "Total price $30.97" at bounding box center [728, 473] width 698 height 86
copy p "30.97"
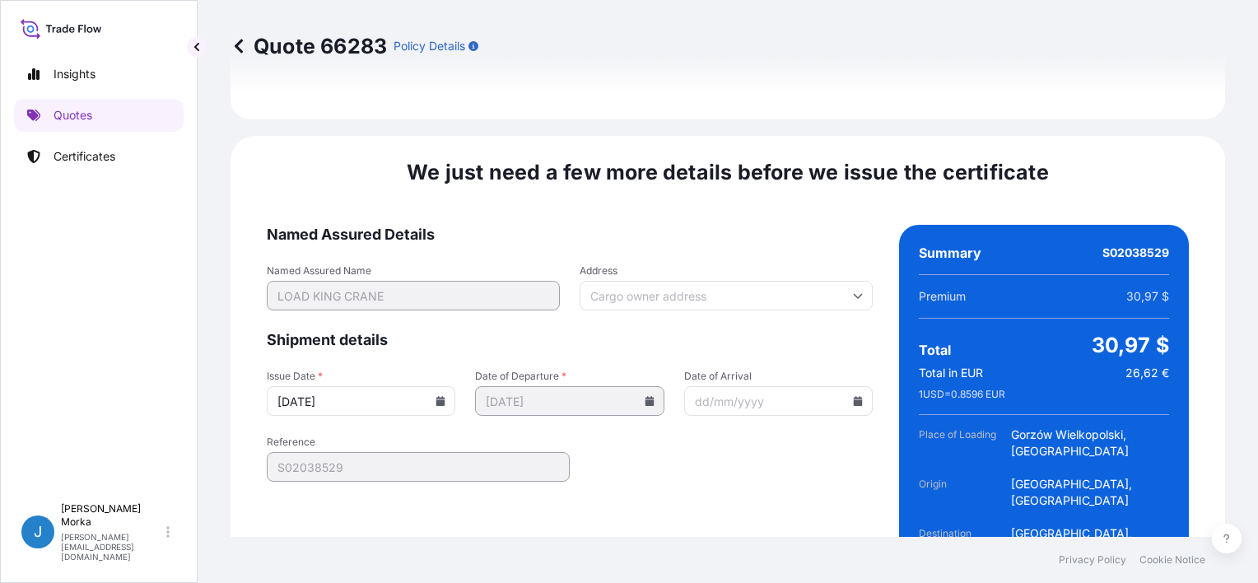
scroll to position [2500, 0]
click at [431, 385] on input "[DATE]" at bounding box center [361, 400] width 189 height 30
click at [447, 385] on input "[DATE]" at bounding box center [361, 400] width 189 height 30
click at [436, 395] on icon at bounding box center [440, 400] width 9 height 10
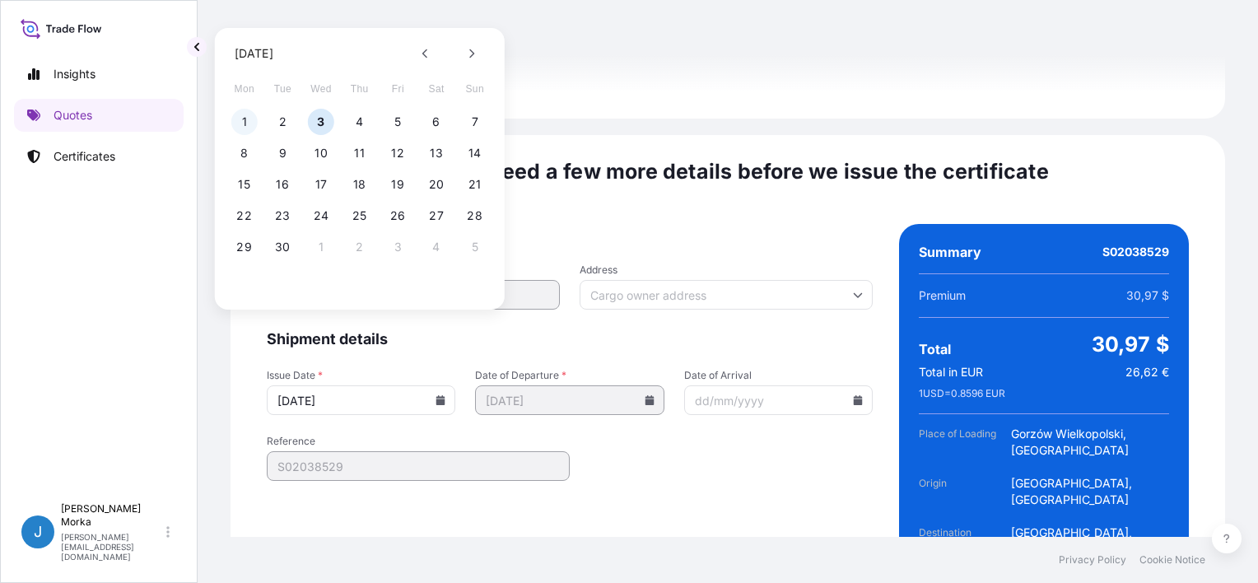
click at [240, 125] on button "1" at bounding box center [244, 122] width 26 height 26
type input "[DATE]"
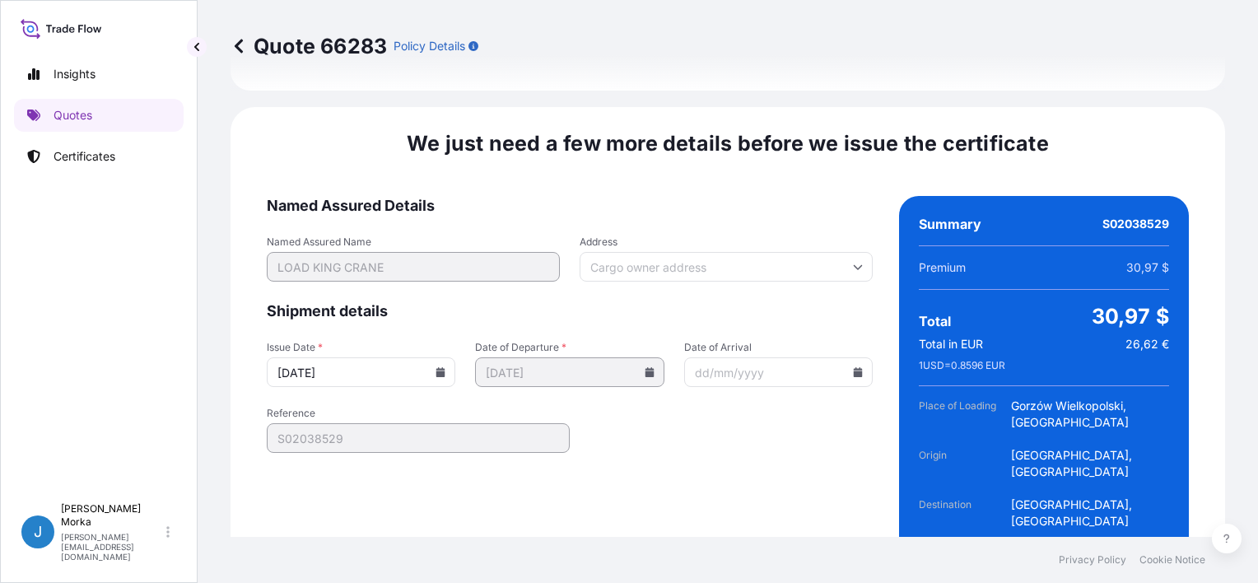
scroll to position [2543, 0]
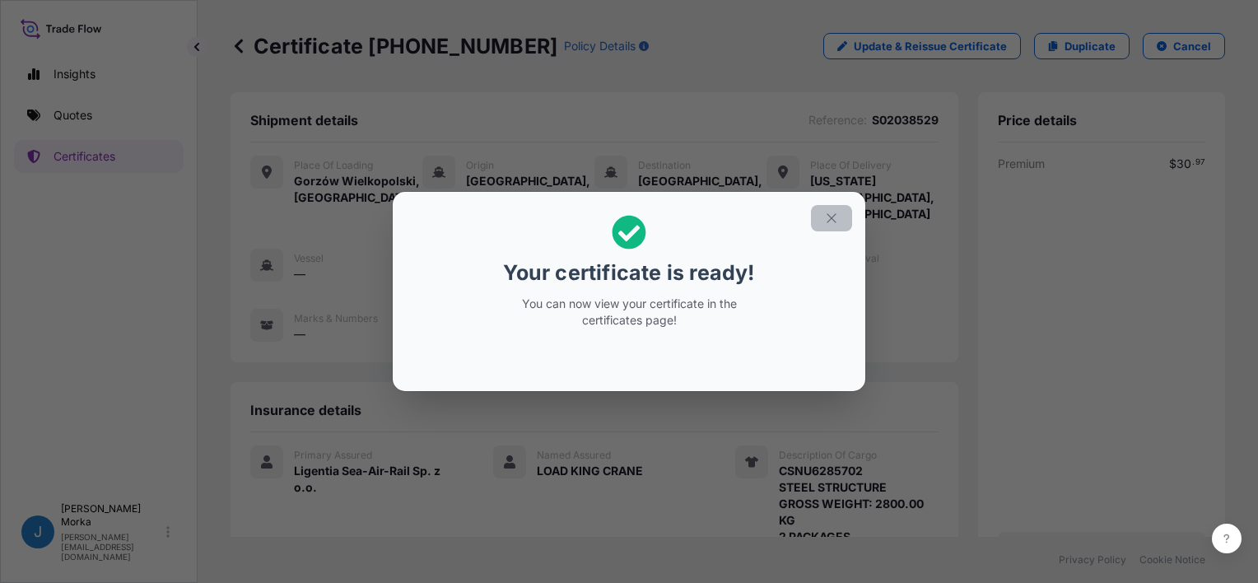
click at [835, 208] on button "button" at bounding box center [831, 218] width 41 height 26
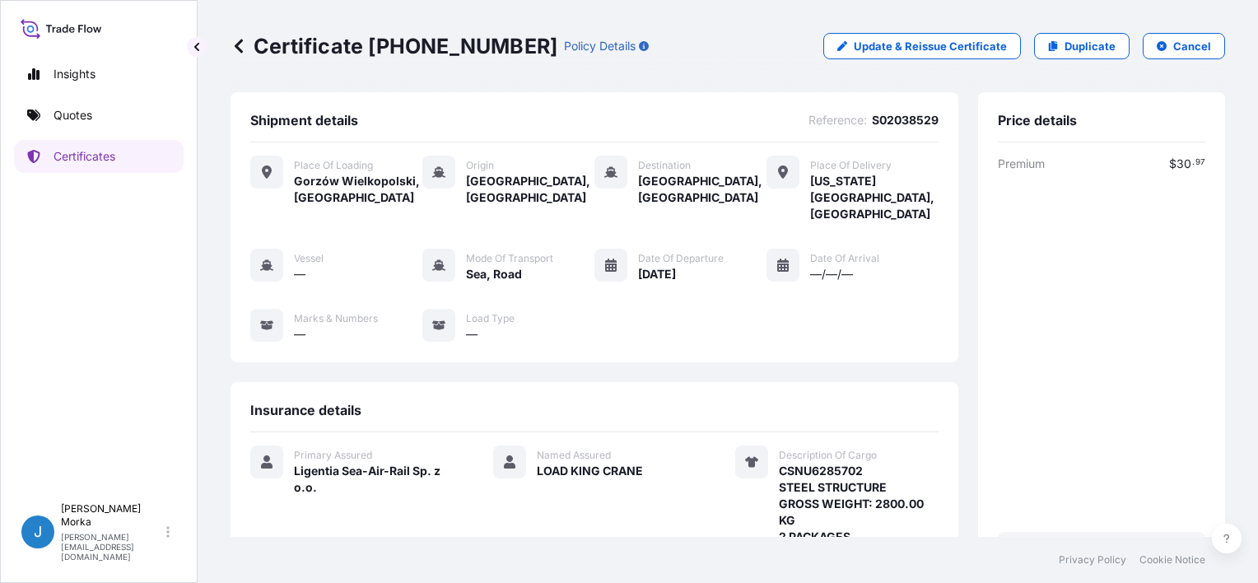
scroll to position [313, 0]
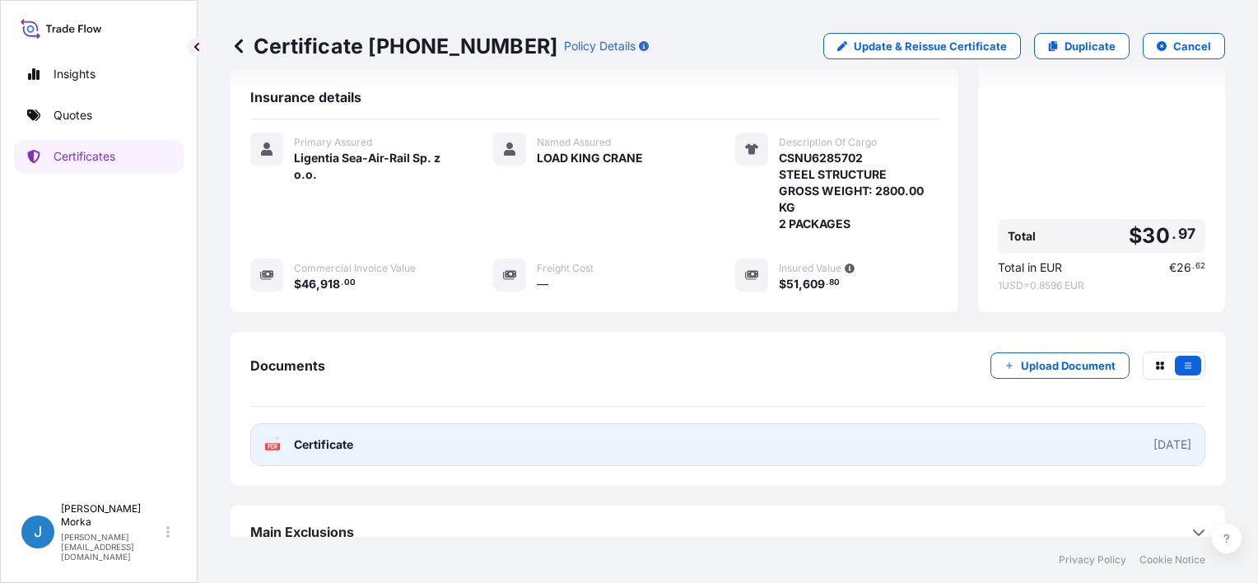
click at [655, 423] on link "PDF Certificate [DATE]" at bounding box center [727, 444] width 955 height 43
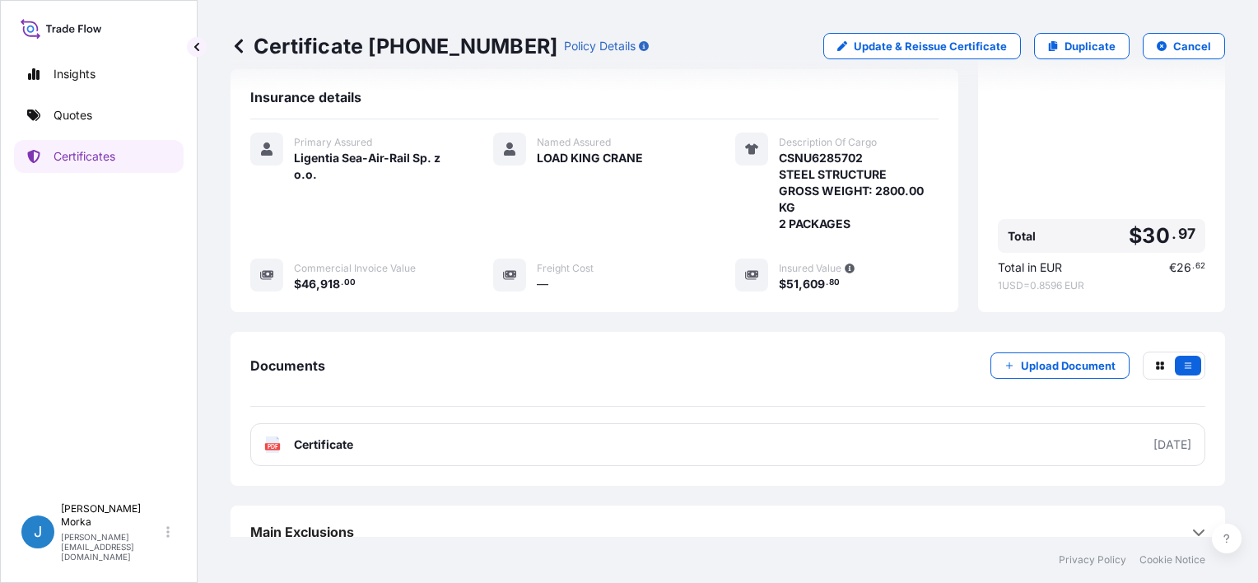
click at [640, 332] on div "Documents Upload Document PDF Certificate [DATE]" at bounding box center [728, 409] width 995 height 154
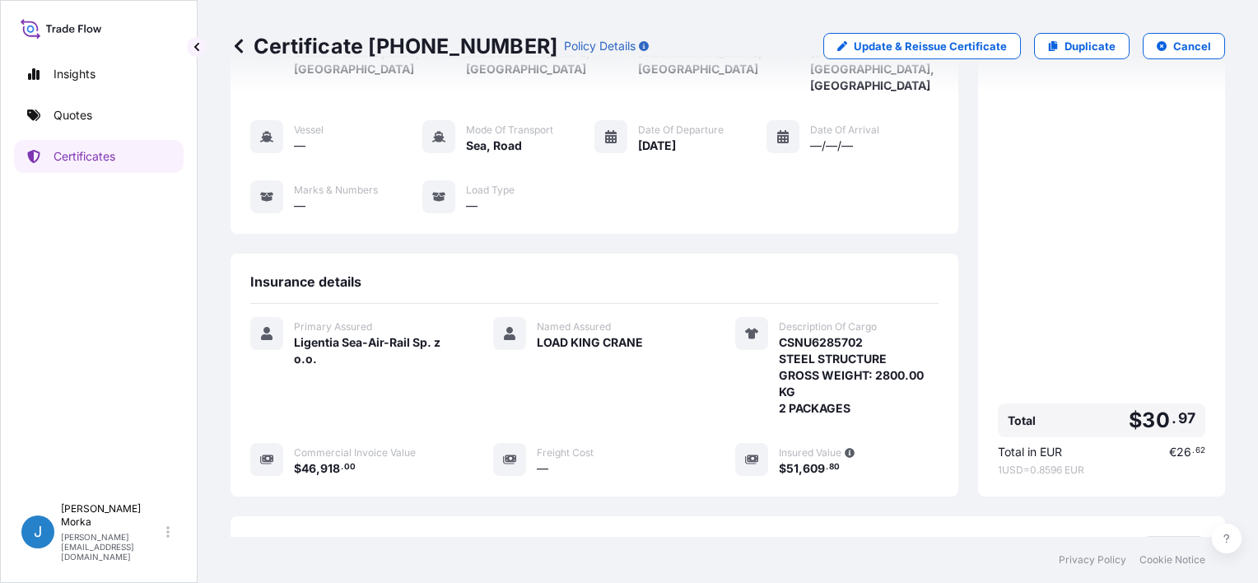
scroll to position [0, 0]
